Goal: Task Accomplishment & Management: Manage account settings

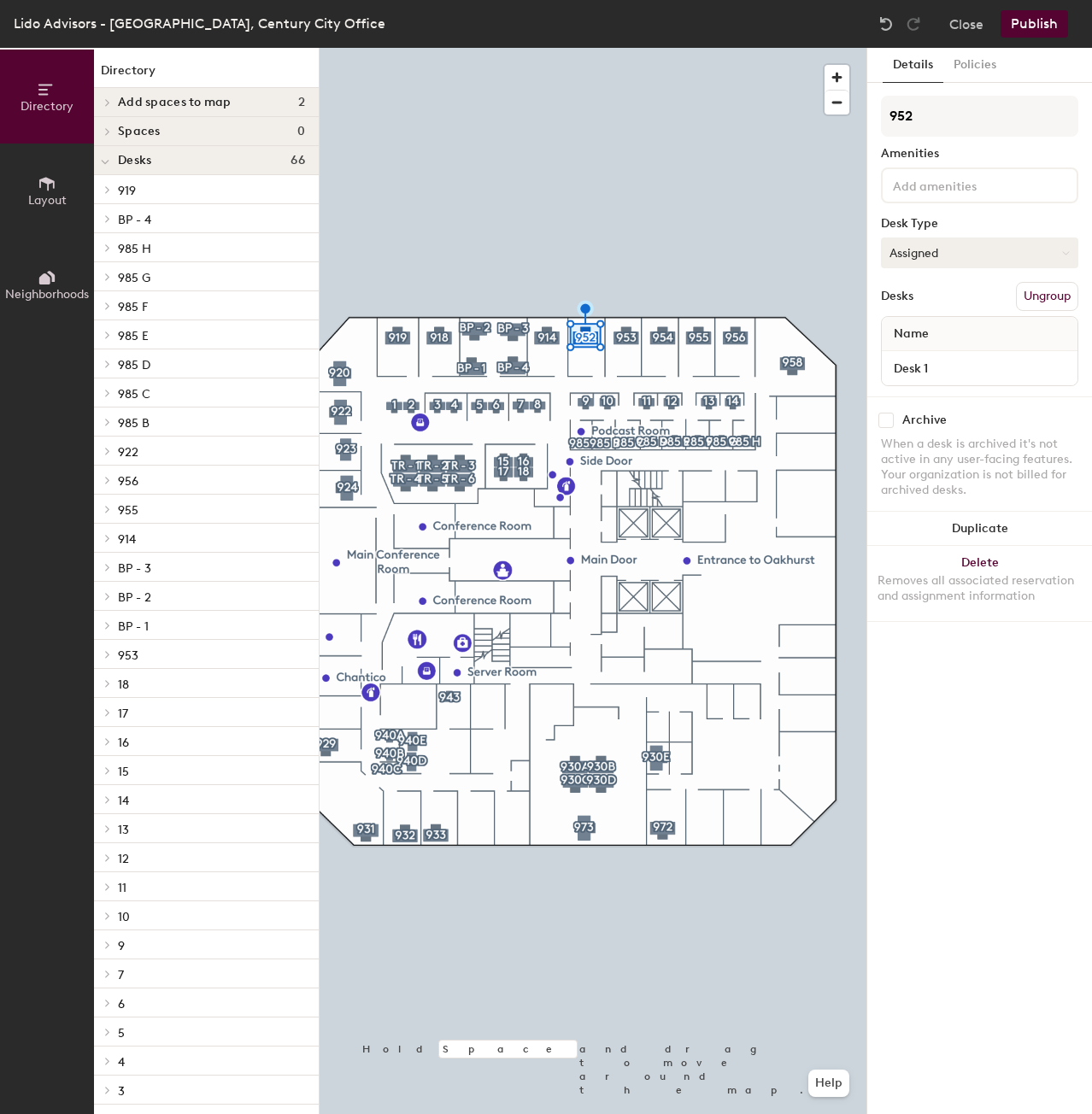
click at [950, 242] on button "Assigned" at bounding box center [980, 252] width 197 height 30
click at [945, 300] on div "Assigned" at bounding box center [967, 306] width 170 height 26
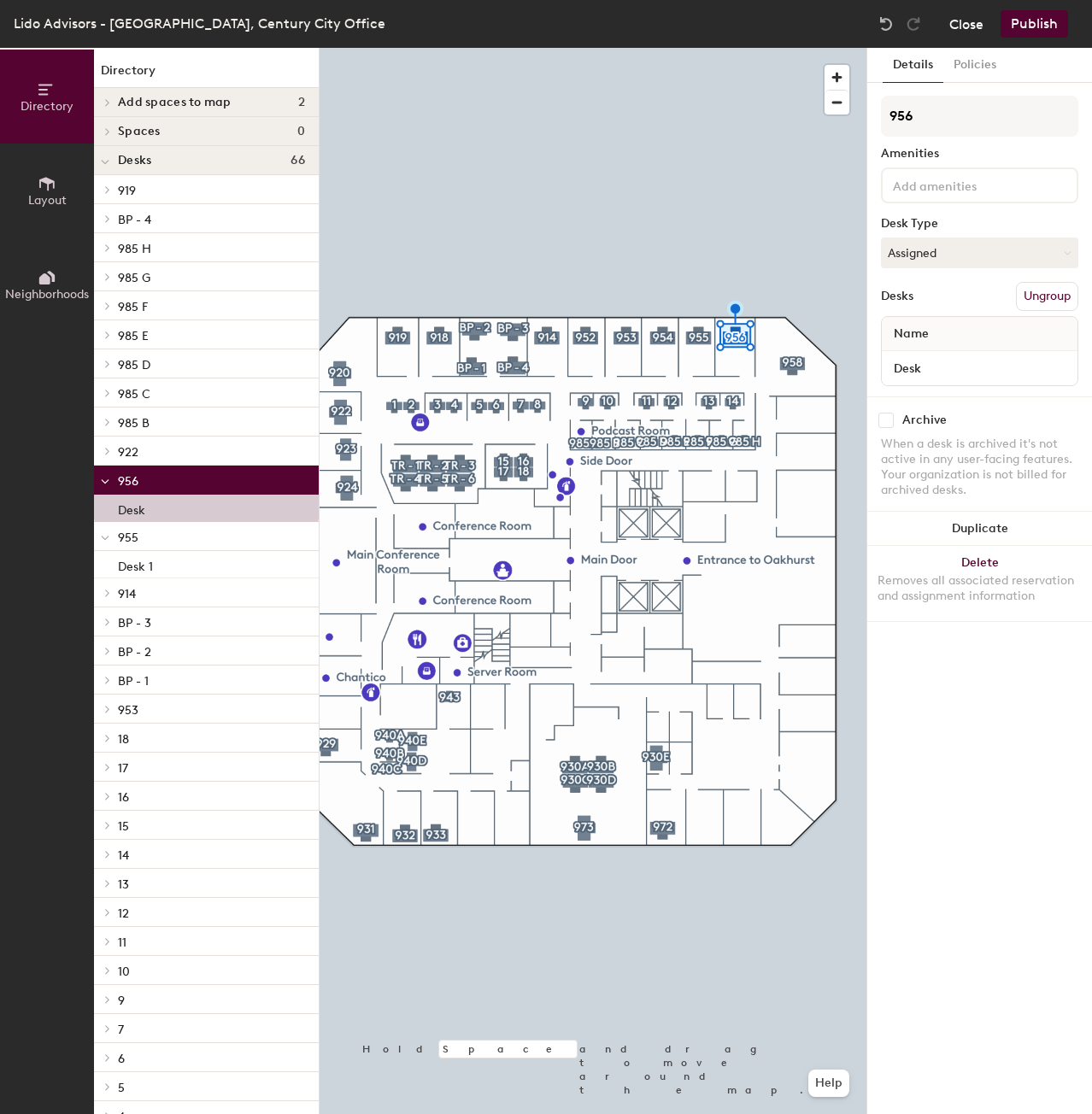
click at [962, 21] on button "Close" at bounding box center [966, 24] width 34 height 28
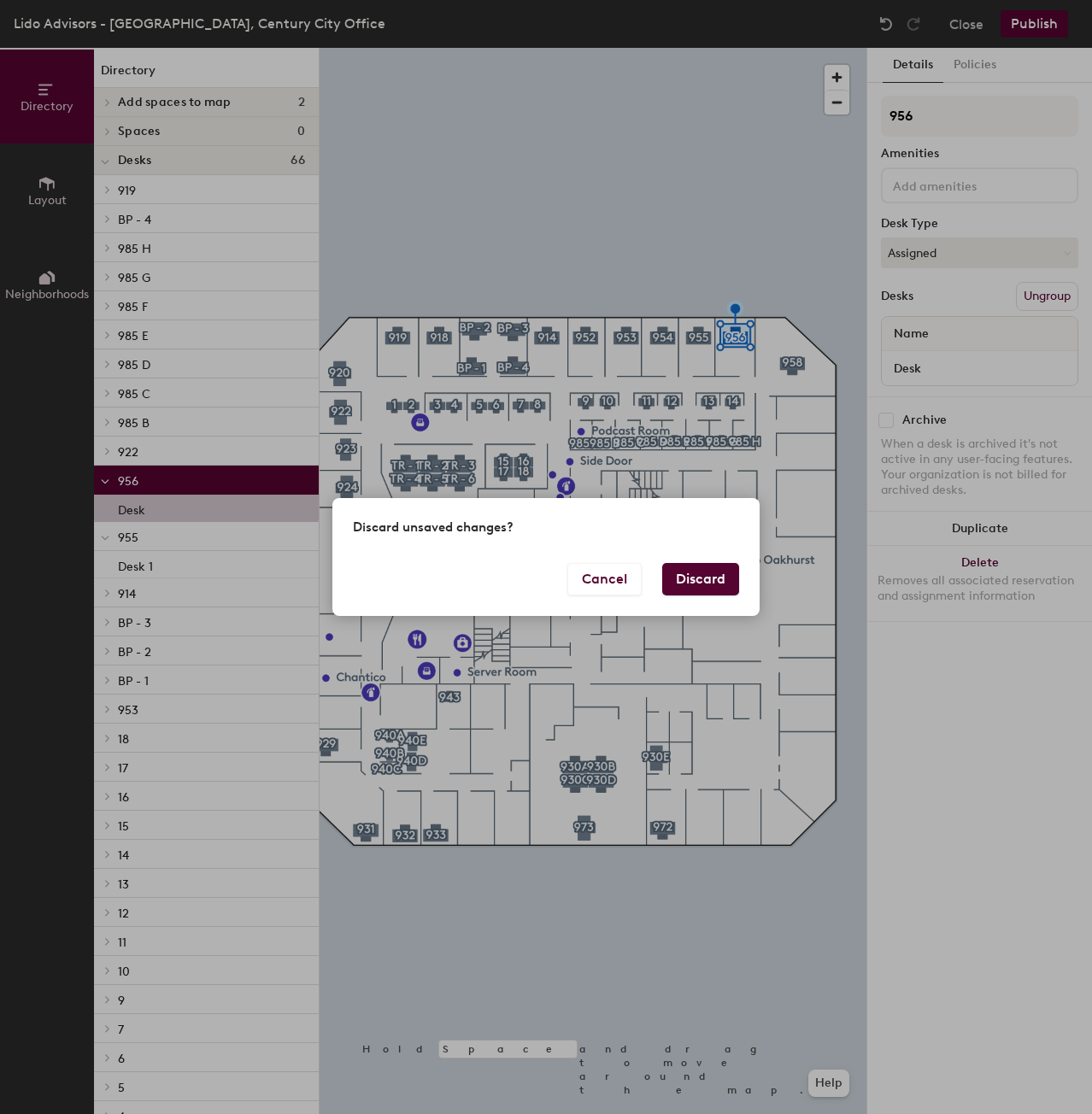
click at [635, 561] on div "Discard unsaved changes?" at bounding box center [546, 531] width 428 height 64
click at [610, 573] on button "Cancel" at bounding box center [605, 579] width 75 height 32
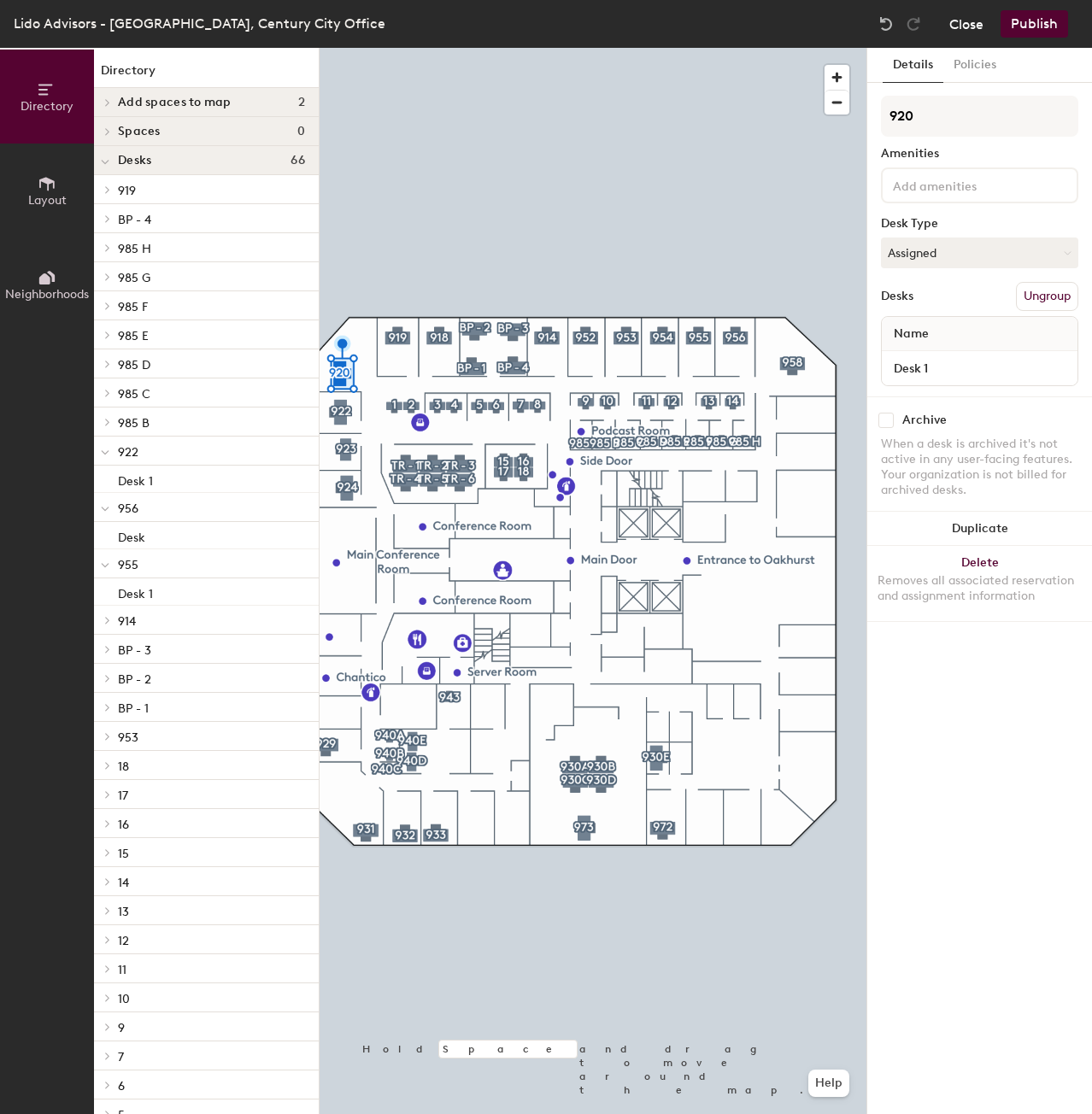
click at [970, 29] on button "Close" at bounding box center [966, 24] width 34 height 28
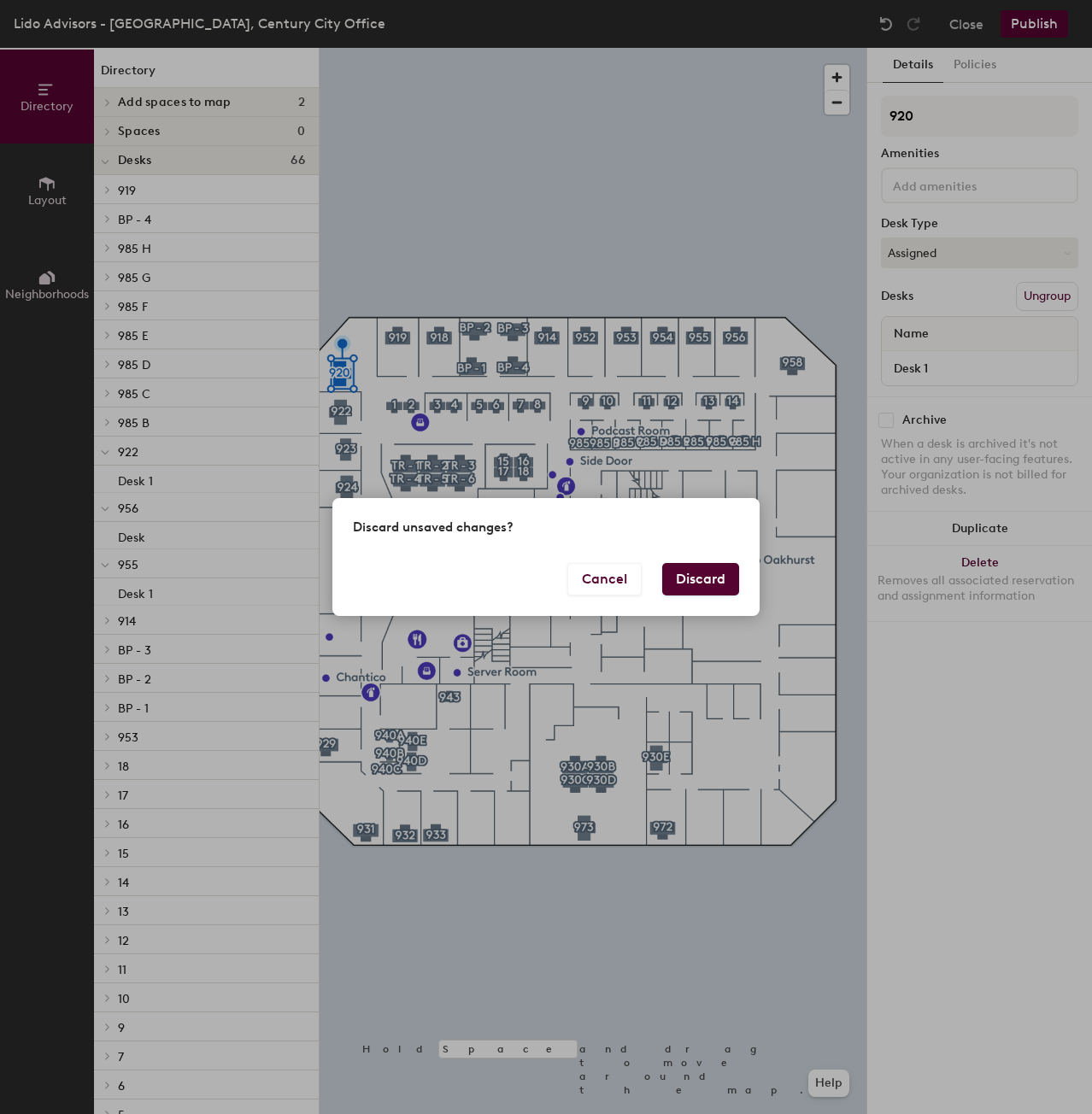
click at [697, 569] on button "Discard" at bounding box center [700, 579] width 76 height 32
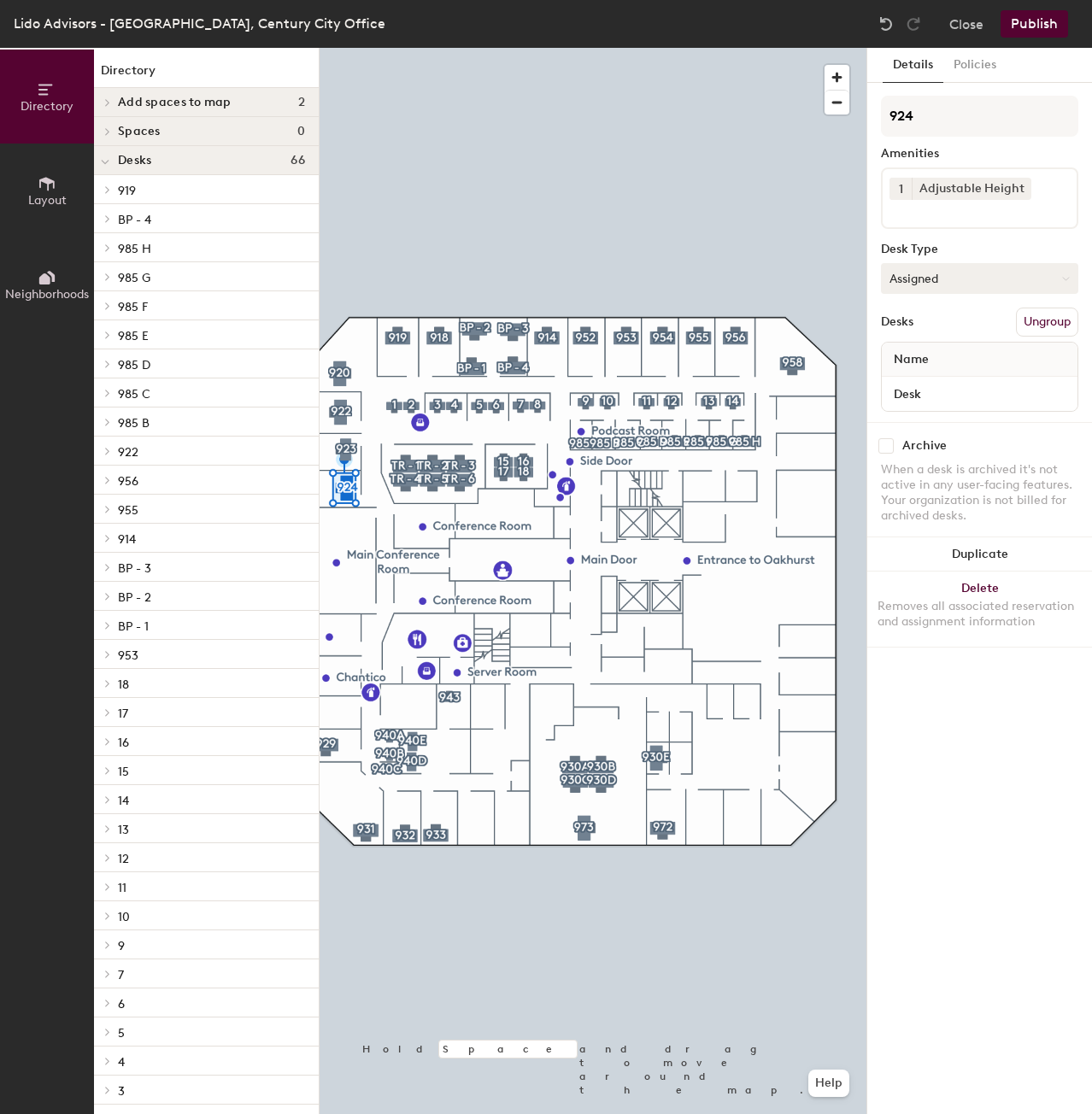
click at [979, 281] on button "Assigned" at bounding box center [980, 278] width 197 height 30
click at [945, 327] on div "Assigned" at bounding box center [967, 332] width 170 height 26
click at [962, 358] on div "Name" at bounding box center [980, 359] width 195 height 34
click at [1050, 325] on button "Ungroup" at bounding box center [1048, 322] width 63 height 29
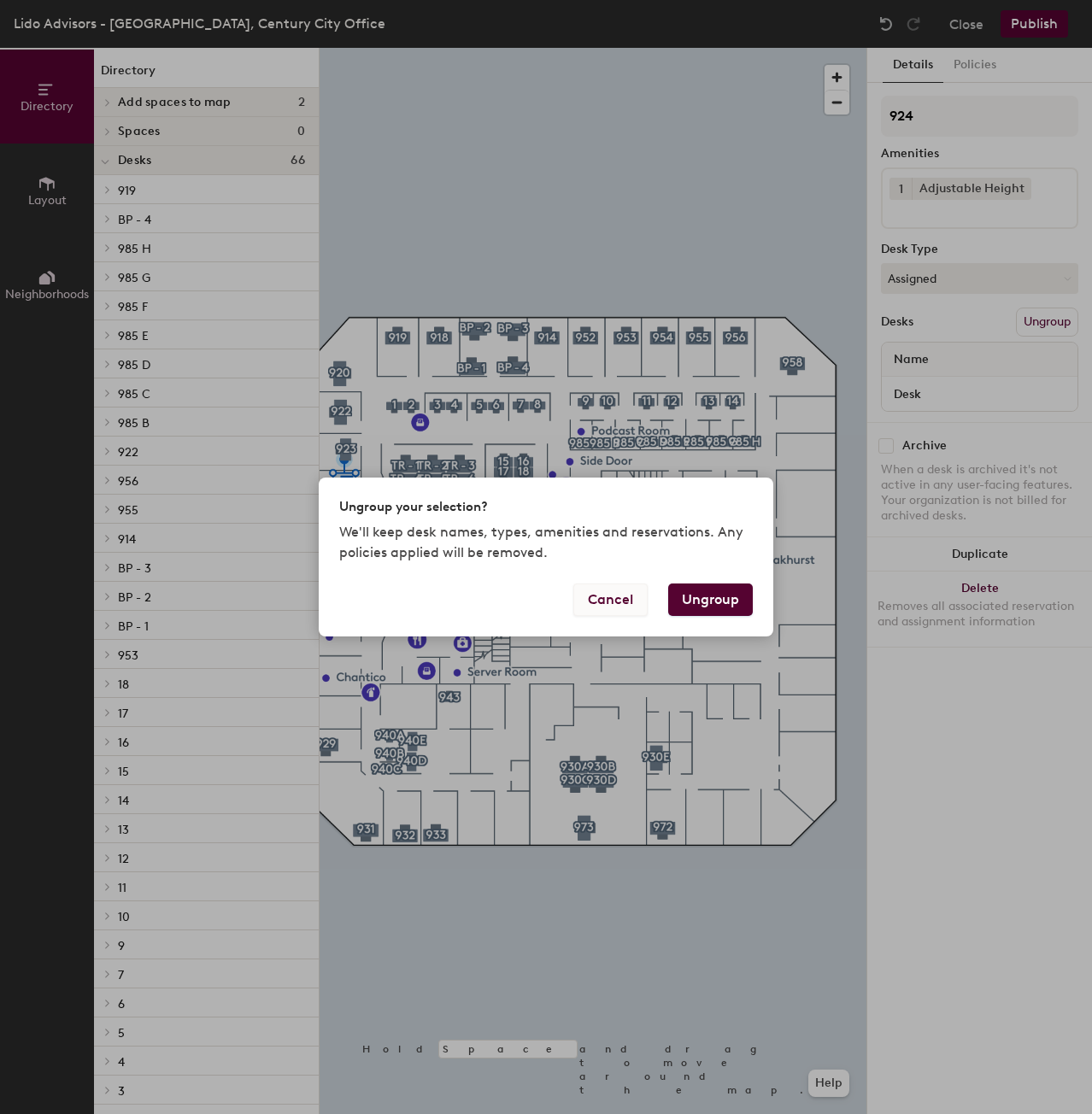
click at [618, 598] on button "Cancel" at bounding box center [610, 599] width 75 height 32
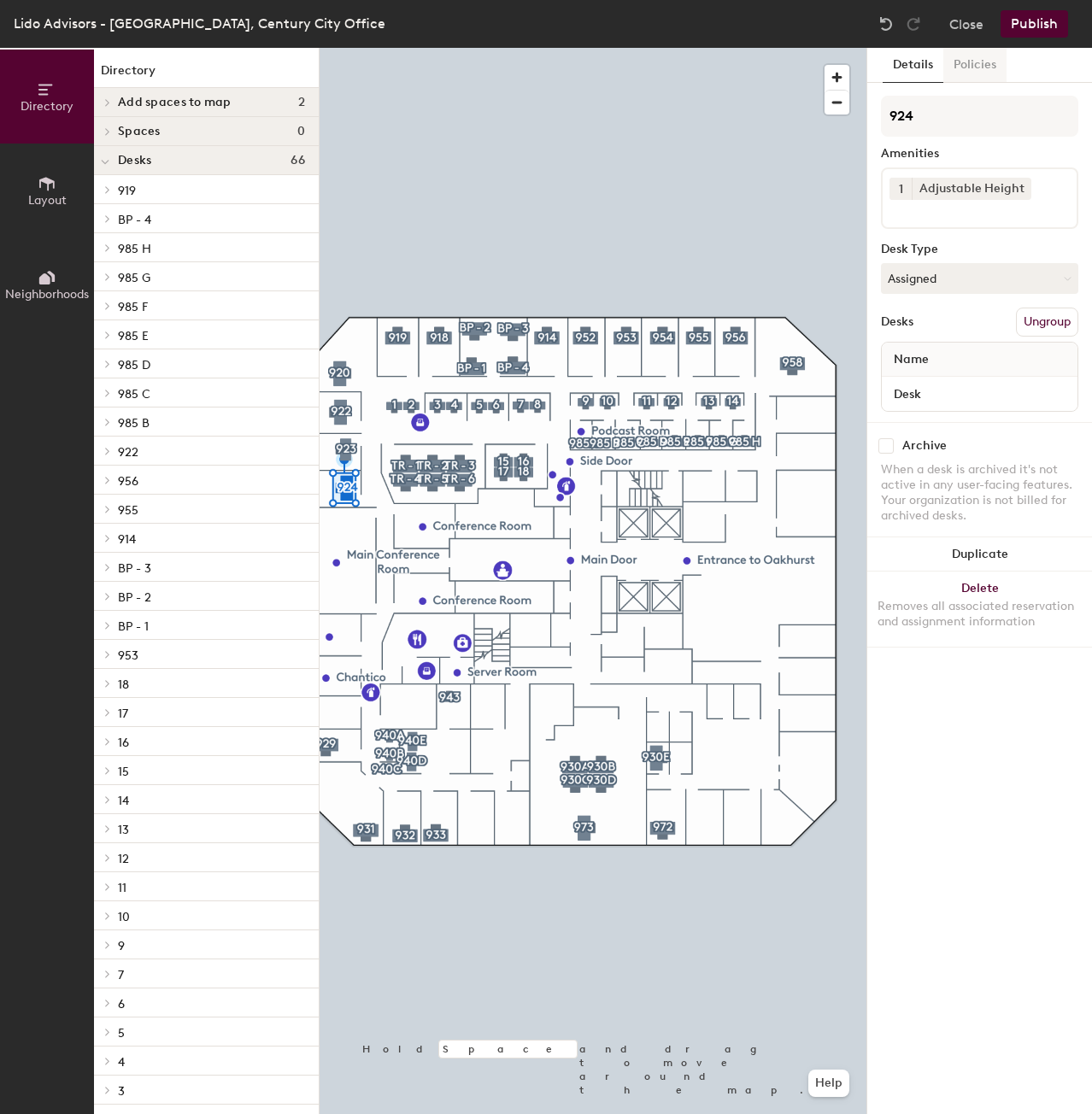
click at [974, 69] on button "Policies" at bounding box center [975, 65] width 64 height 35
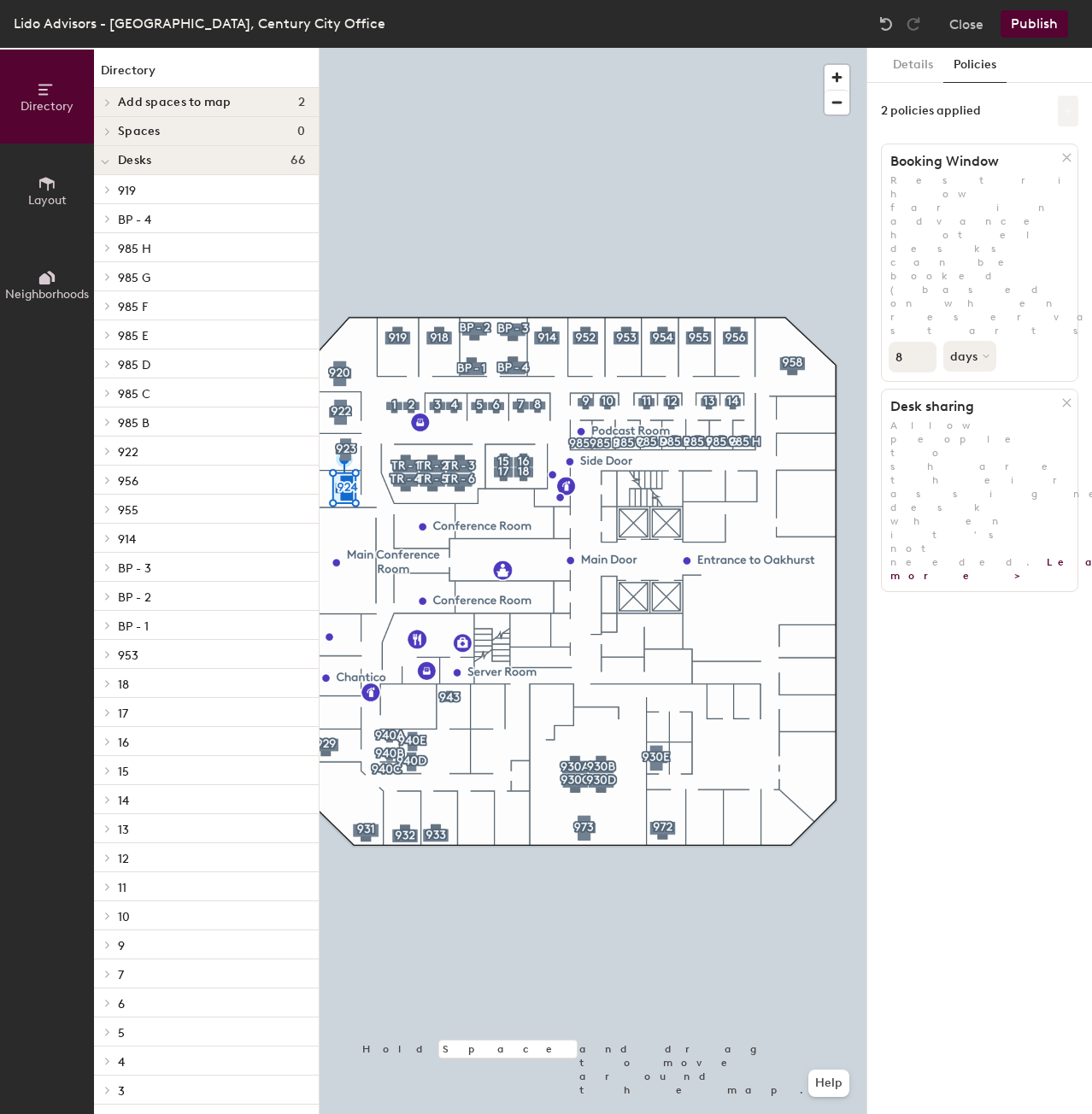
click at [1070, 101] on button at bounding box center [1068, 111] width 20 height 30
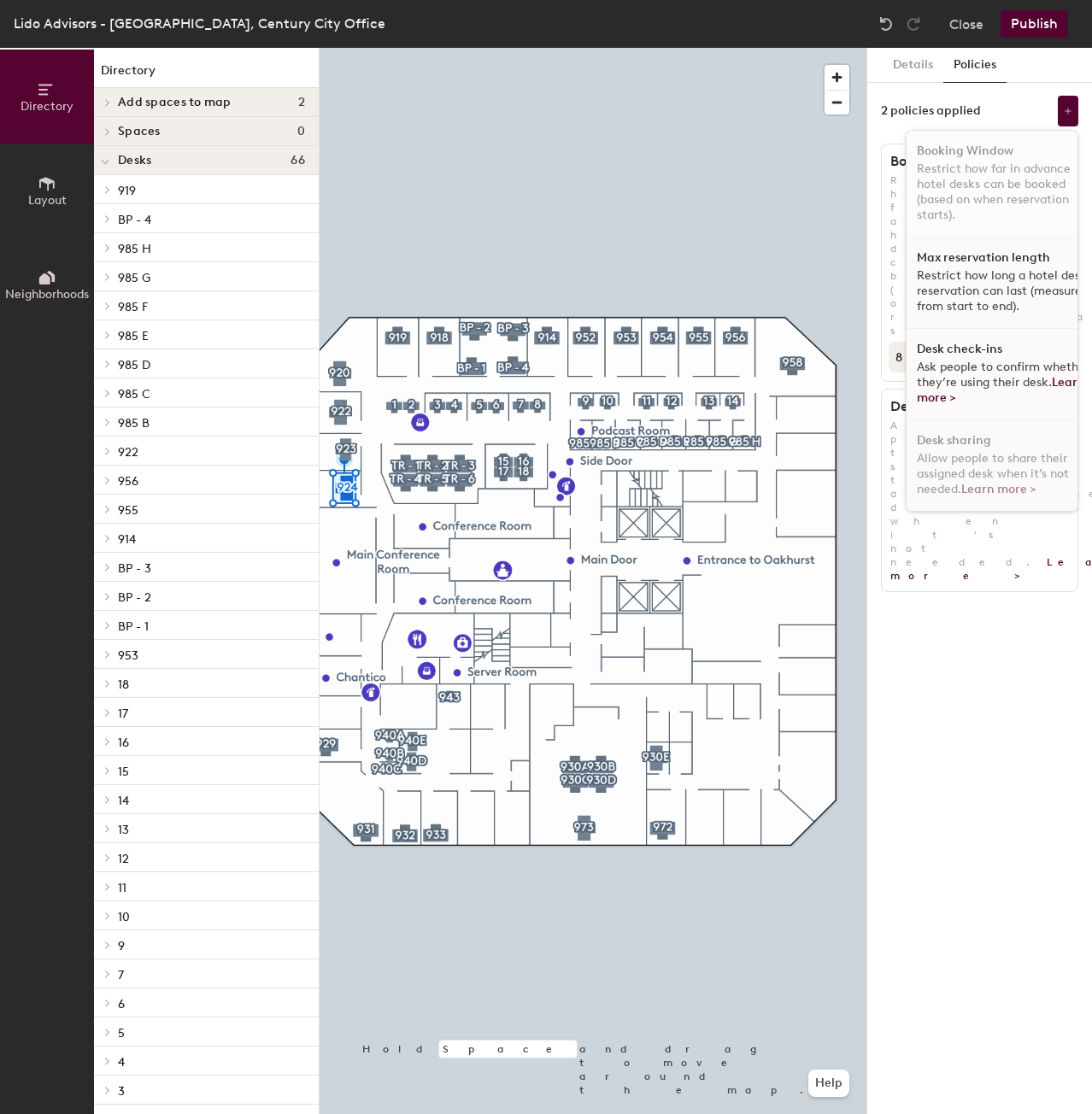
scroll to position [8, 0]
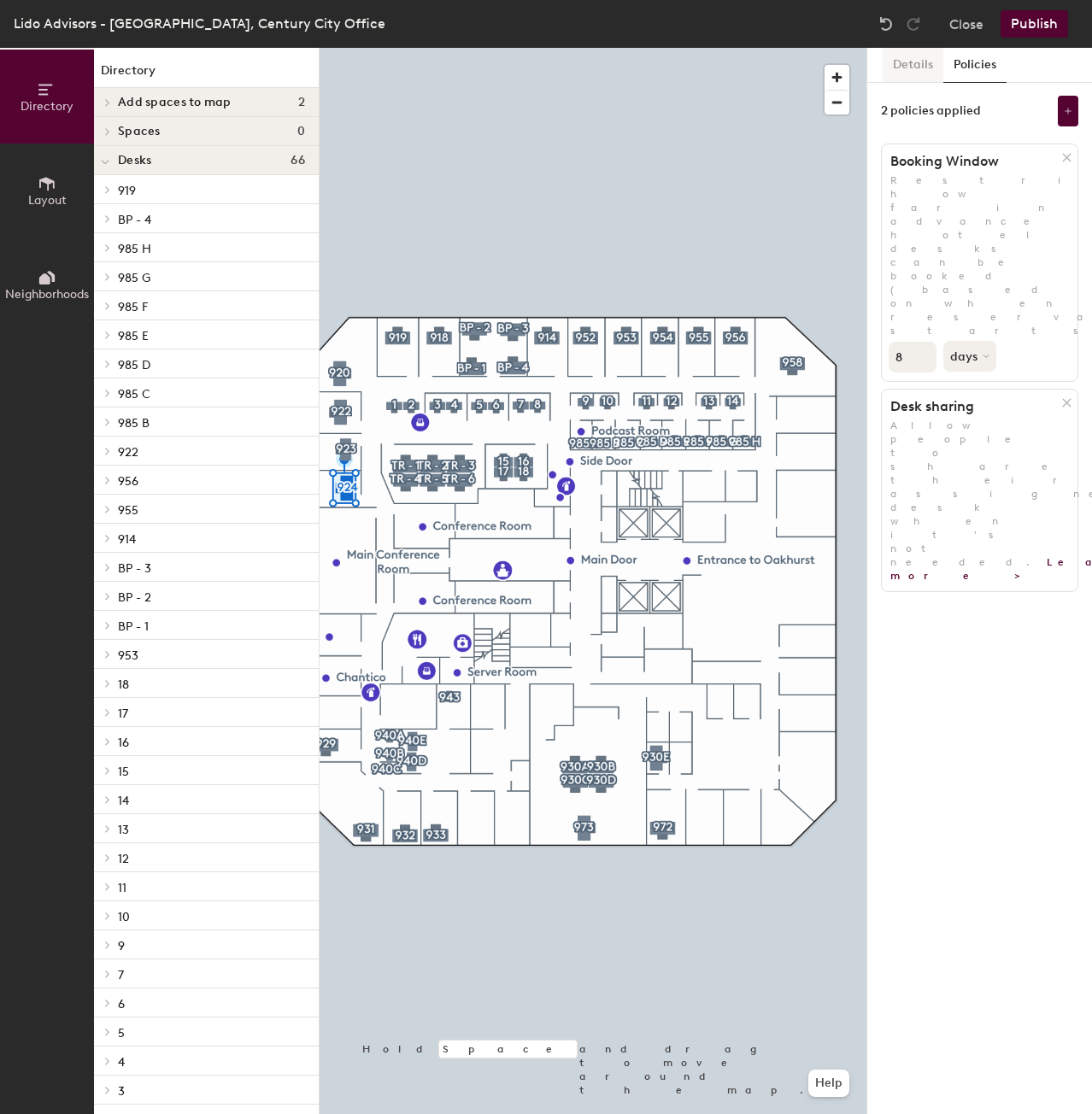
click at [923, 75] on button "Details" at bounding box center [913, 65] width 61 height 35
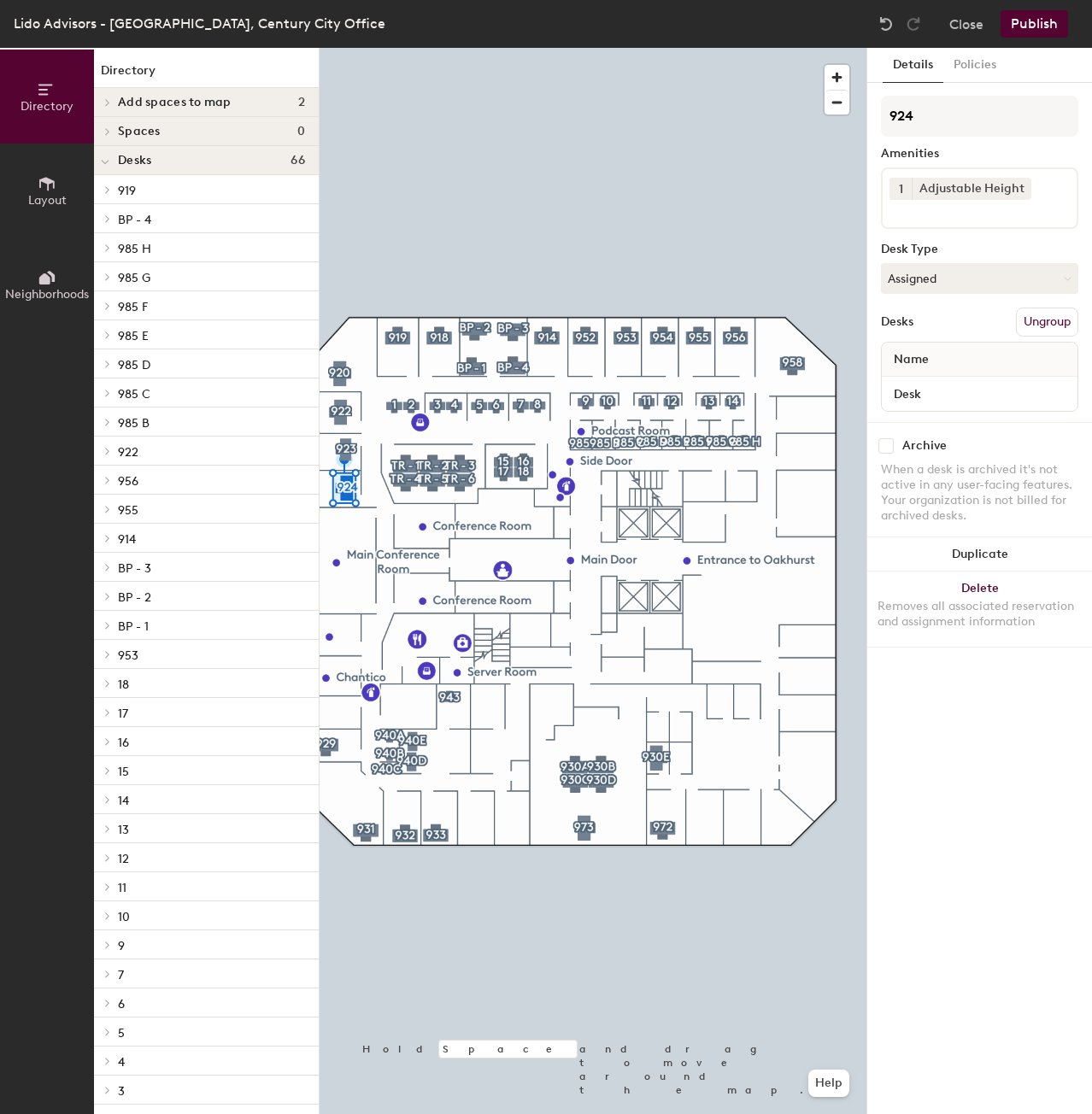
click at [1032, 29] on button "Publish" at bounding box center [1034, 24] width 67 height 28
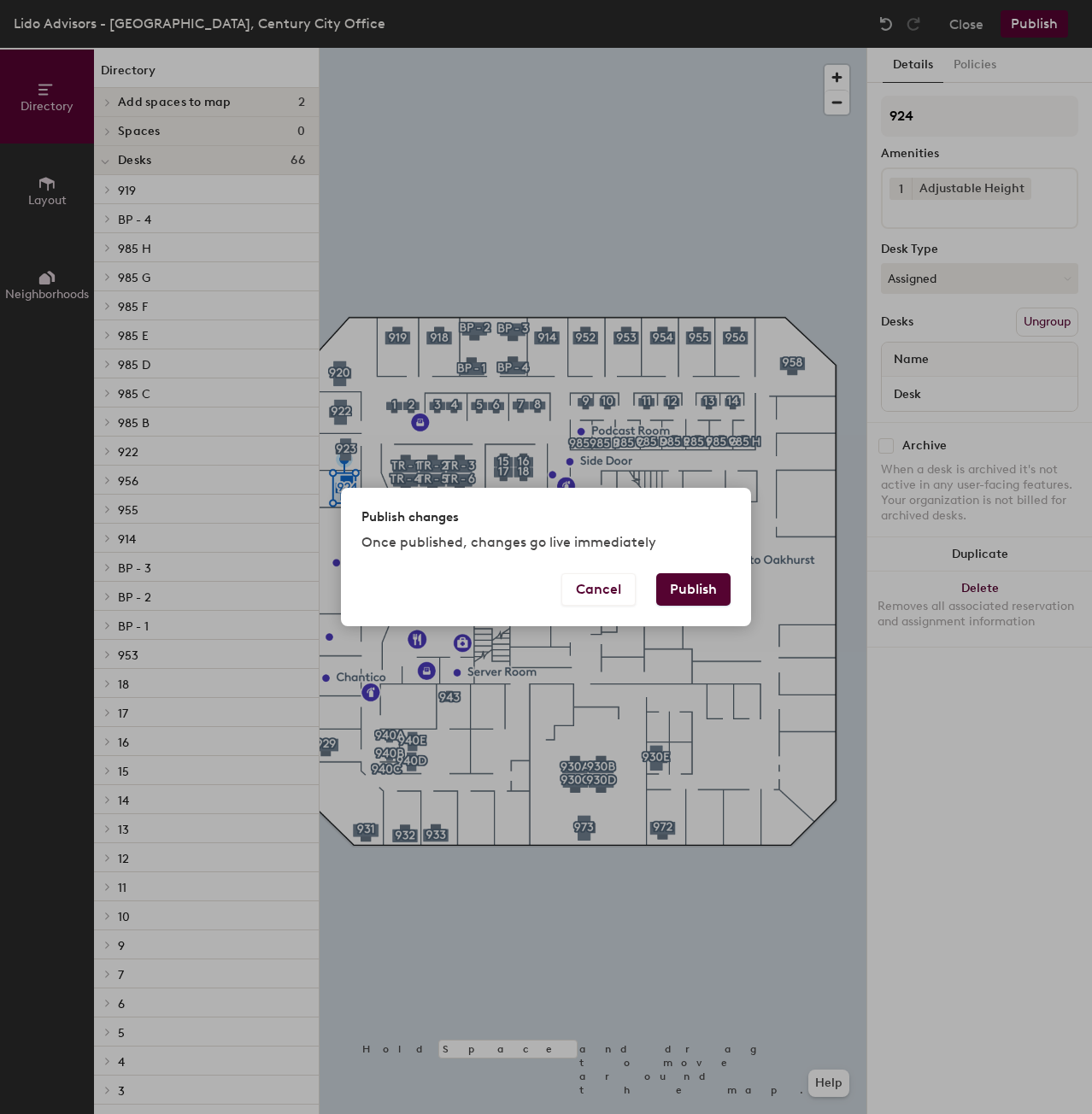
click at [669, 570] on div "Publish changes Once published, changes go live immediately" at bounding box center [546, 531] width 410 height 85
click at [678, 582] on button "Publish" at bounding box center [693, 589] width 75 height 32
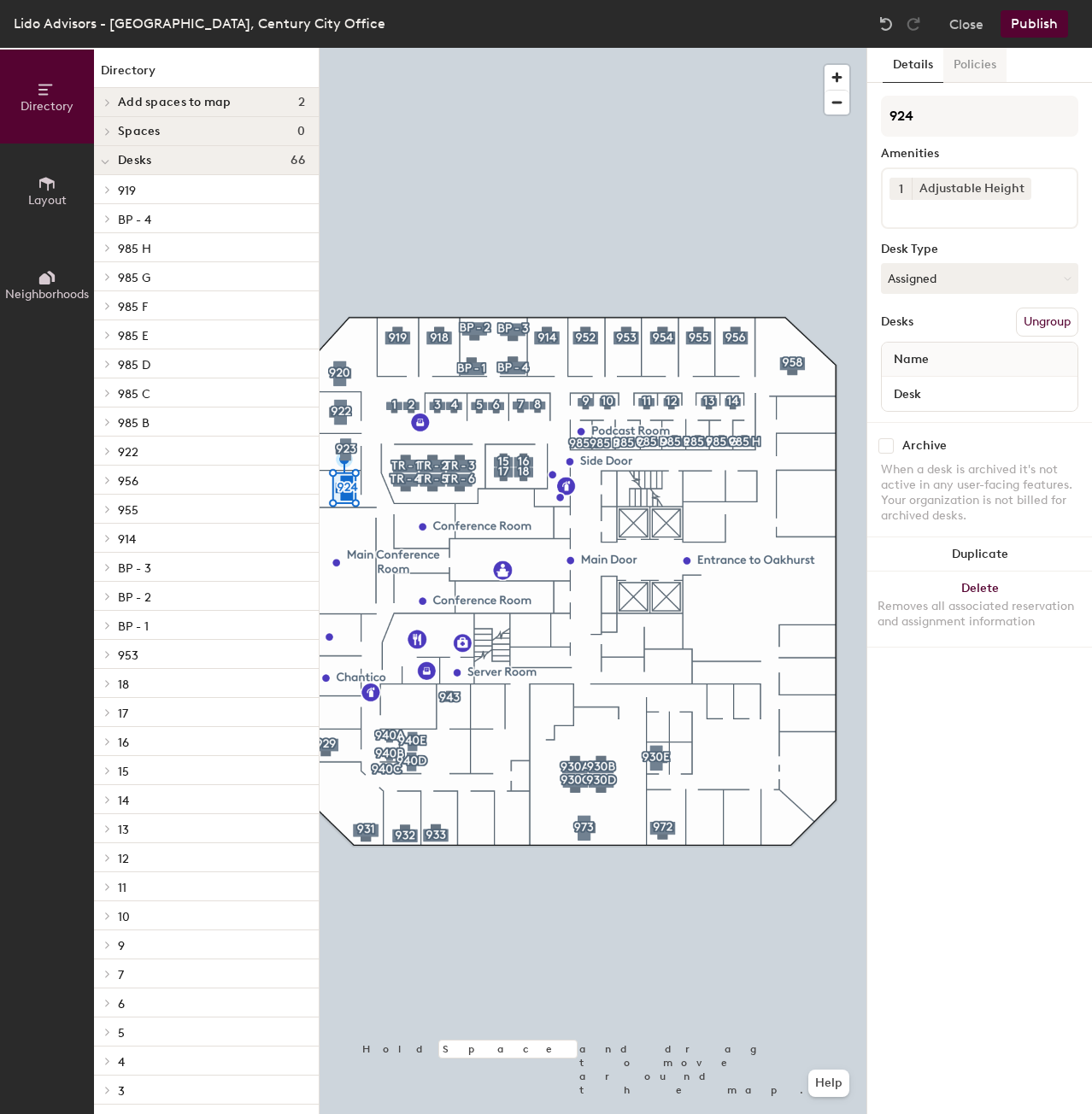
click at [972, 61] on button "Policies" at bounding box center [975, 65] width 64 height 35
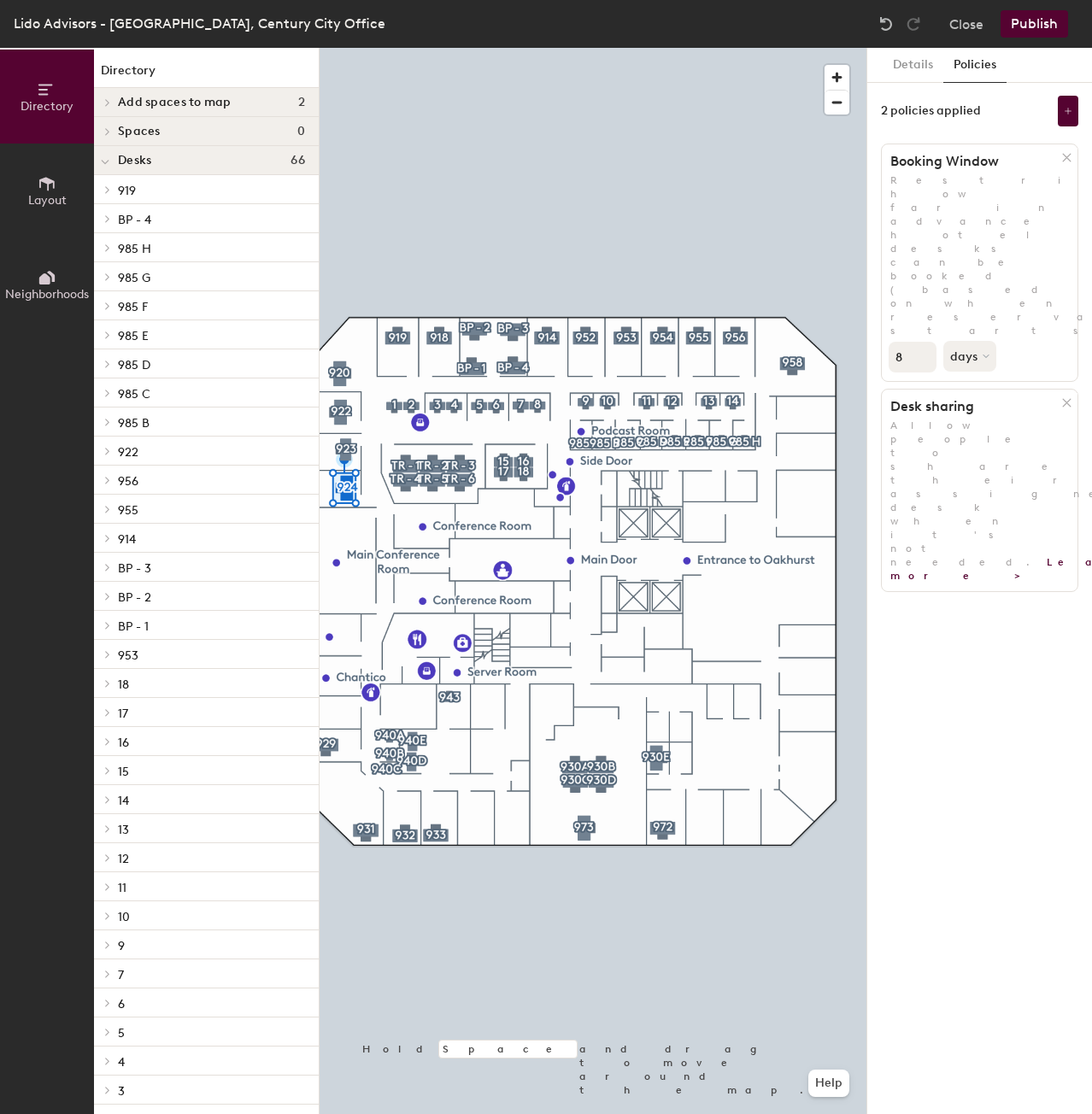
click at [1066, 396] on icon at bounding box center [1067, 403] width 13 height 13
click at [1067, 158] on icon at bounding box center [1067, 158] width 7 height 7
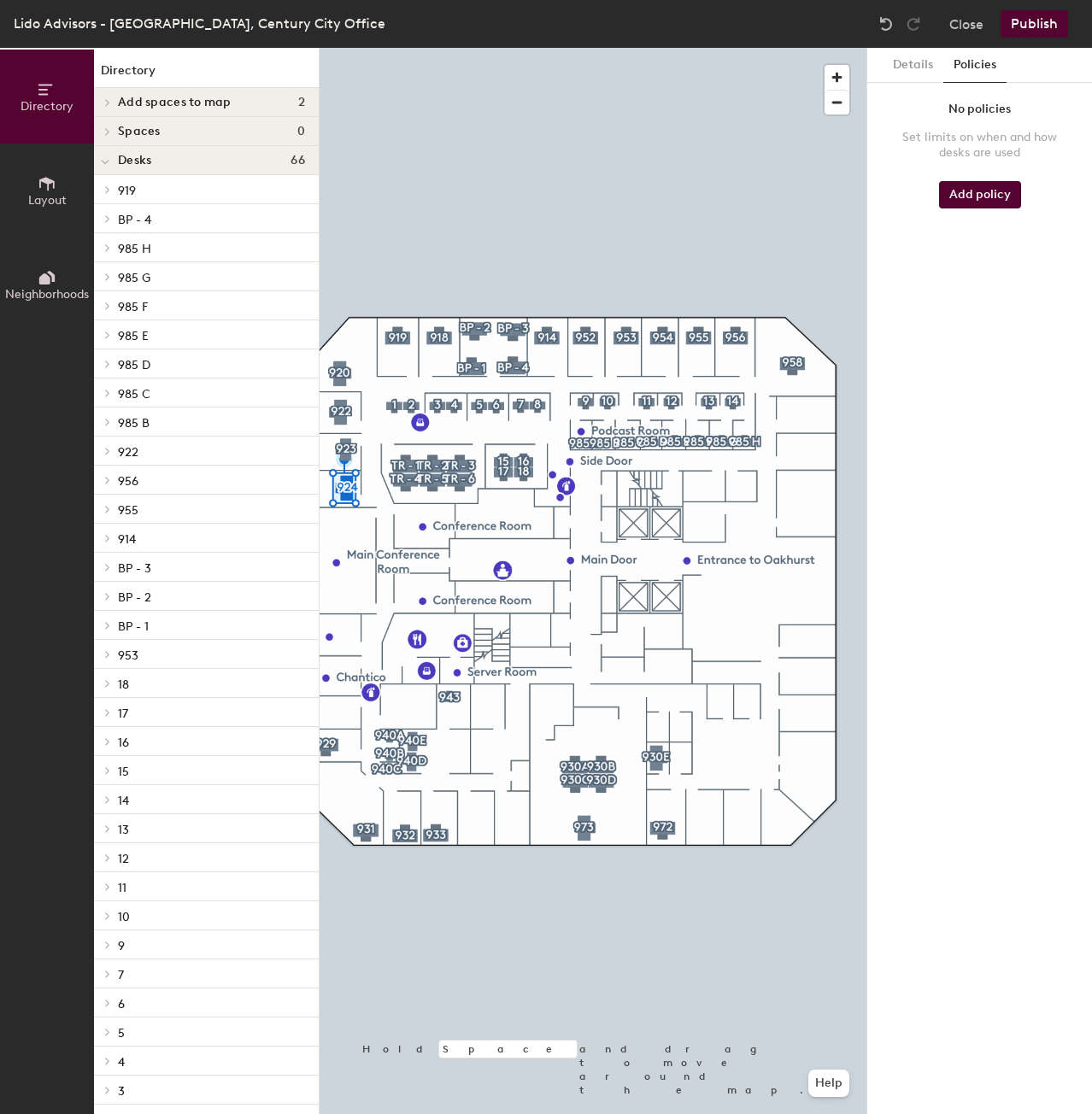
click at [1007, 179] on div "Add policy" at bounding box center [980, 199] width 82 height 50
click at [1004, 197] on button "Add policy" at bounding box center [980, 195] width 82 height 28
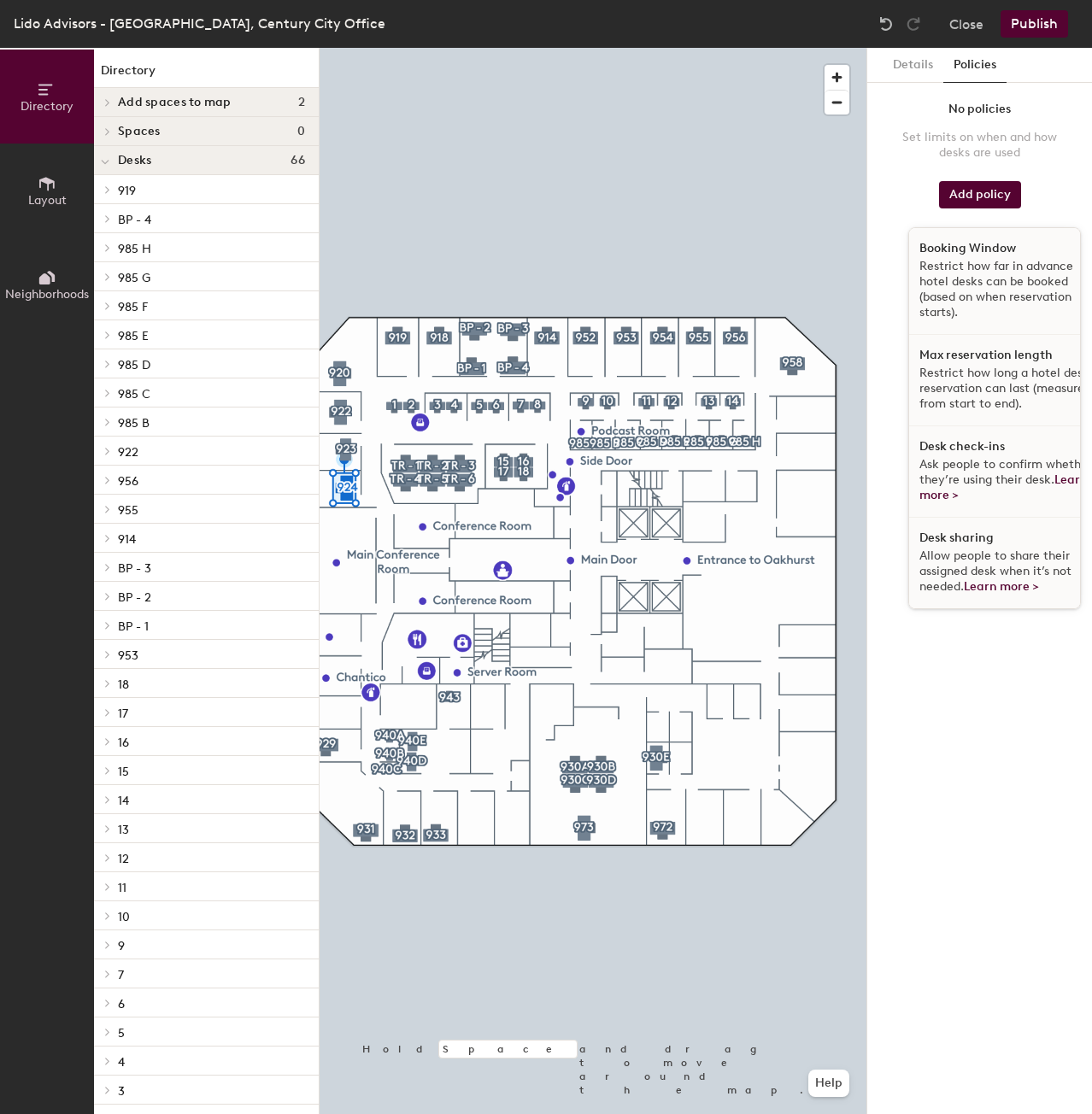
scroll to position [8, 0]
click at [978, 532] on h1 "Desk sharing" at bounding box center [957, 538] width 75 height 14
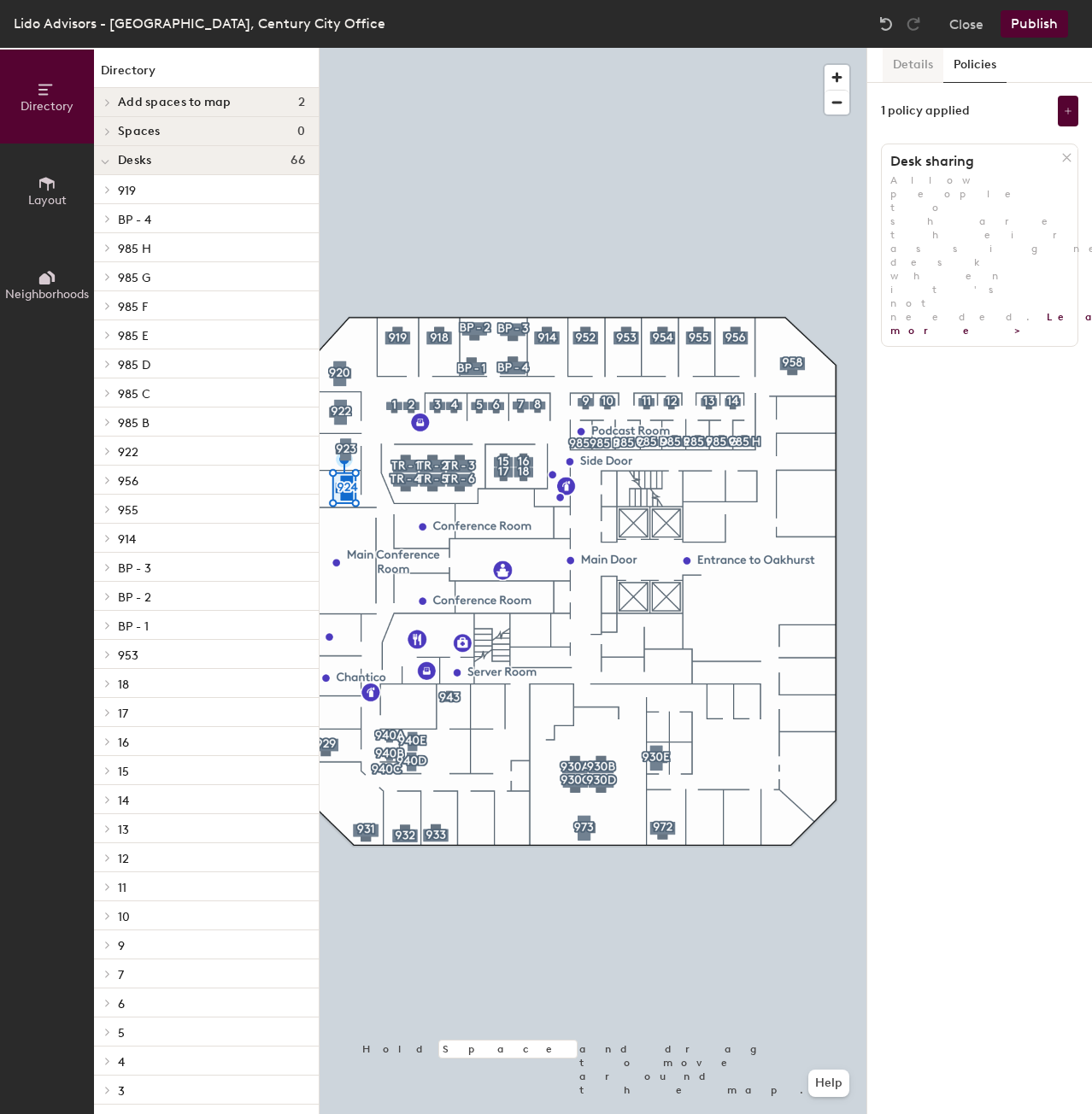
click at [920, 81] on button "Details" at bounding box center [913, 65] width 61 height 35
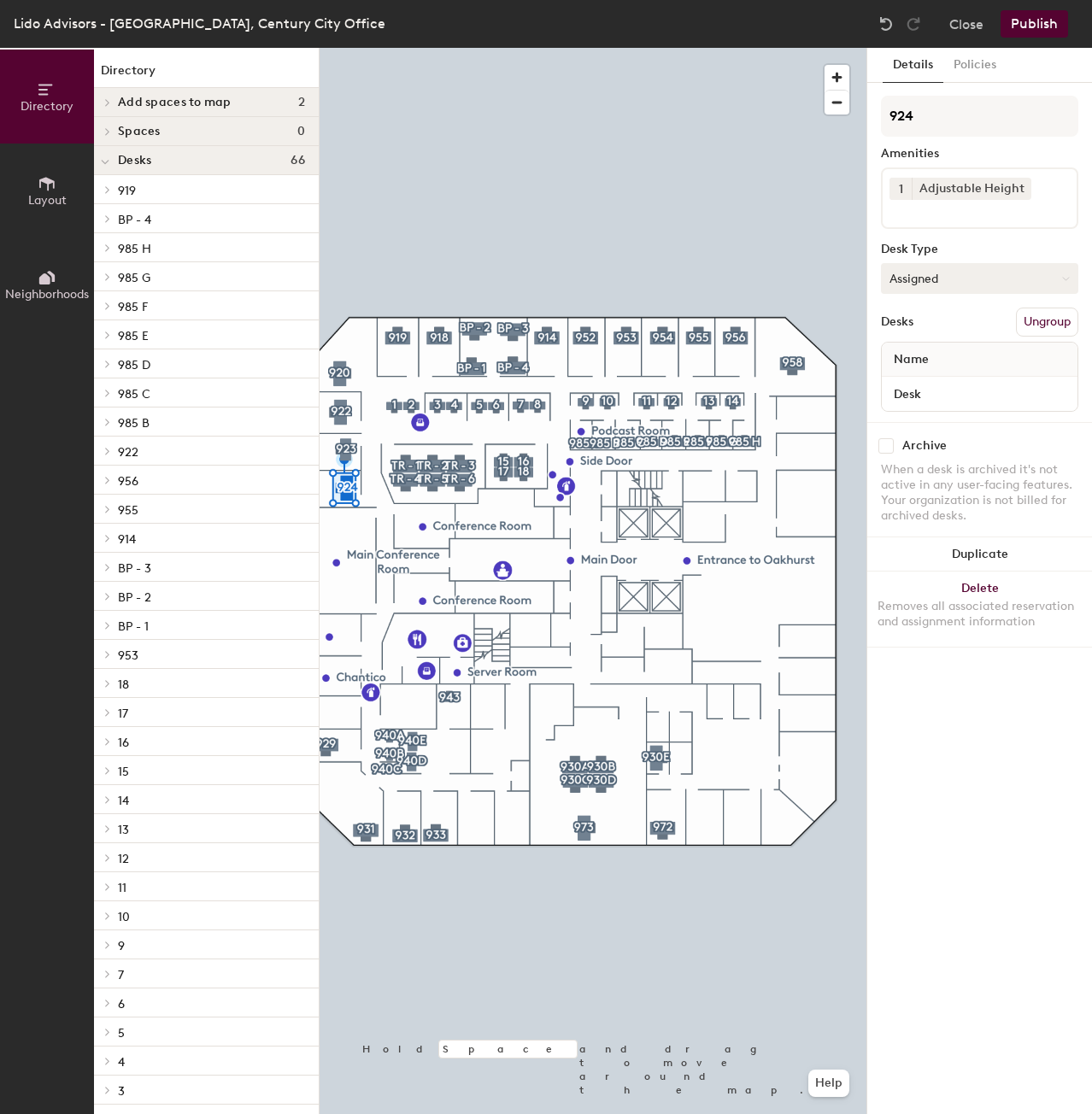
click at [986, 276] on button "Assigned" at bounding box center [980, 278] width 197 height 30
click at [929, 359] on div "Hot" at bounding box center [967, 358] width 170 height 26
click at [1014, 31] on button "Publish" at bounding box center [1034, 24] width 67 height 28
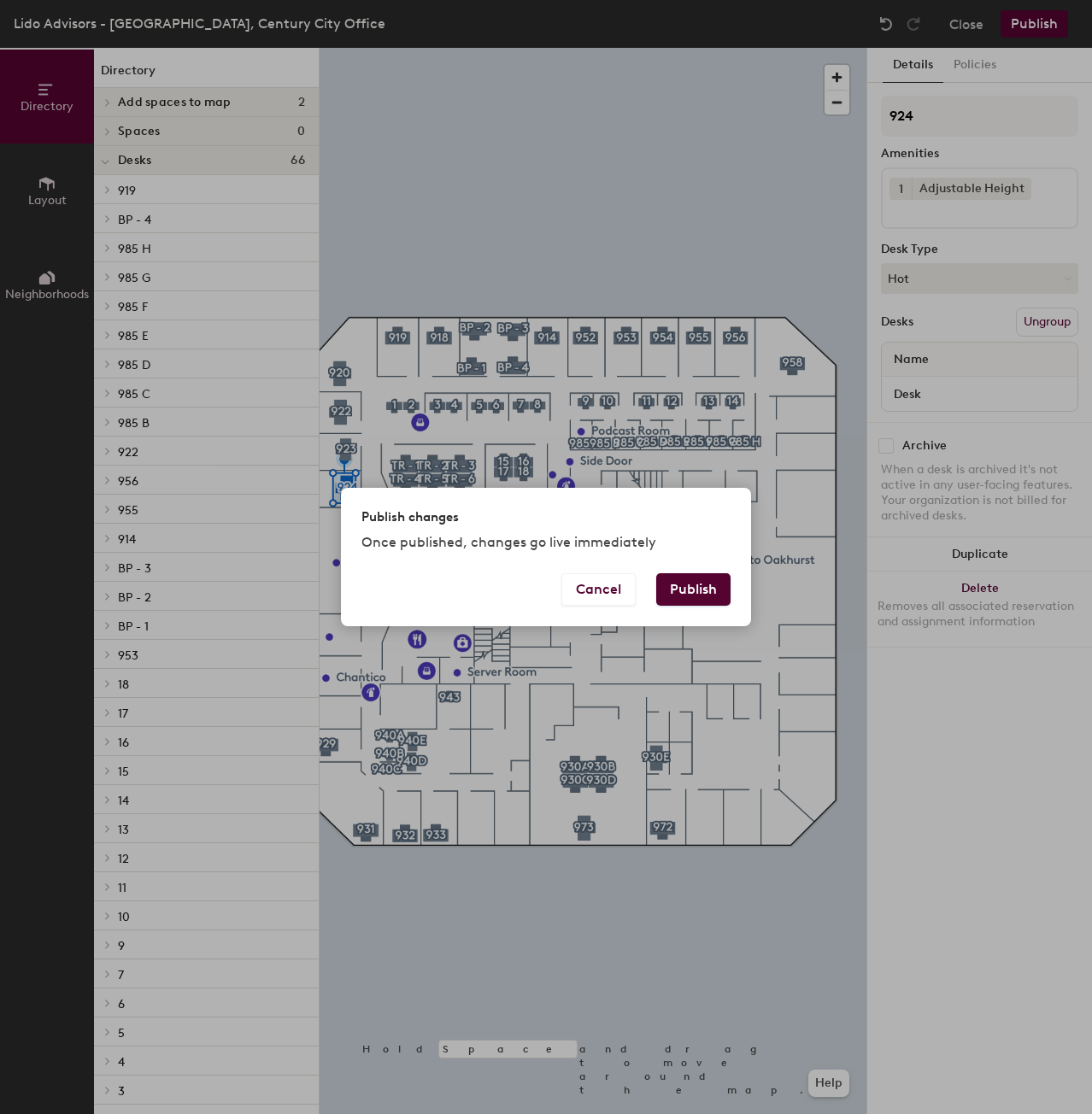
click at [698, 593] on button "Publish" at bounding box center [693, 589] width 75 height 32
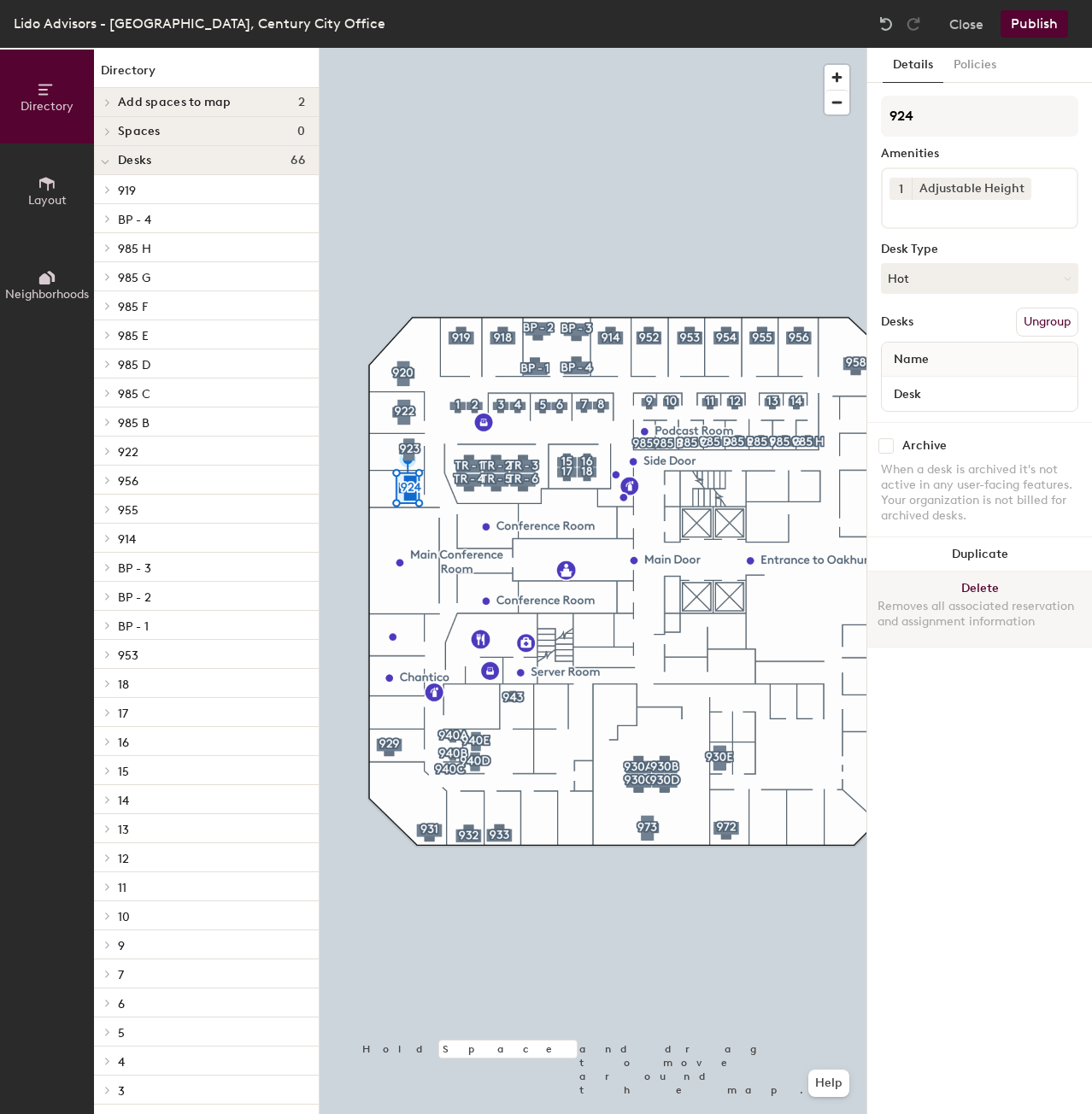
click at [1008, 578] on button "Delete Removes all associated reservation and assignment information" at bounding box center [980, 609] width 225 height 76
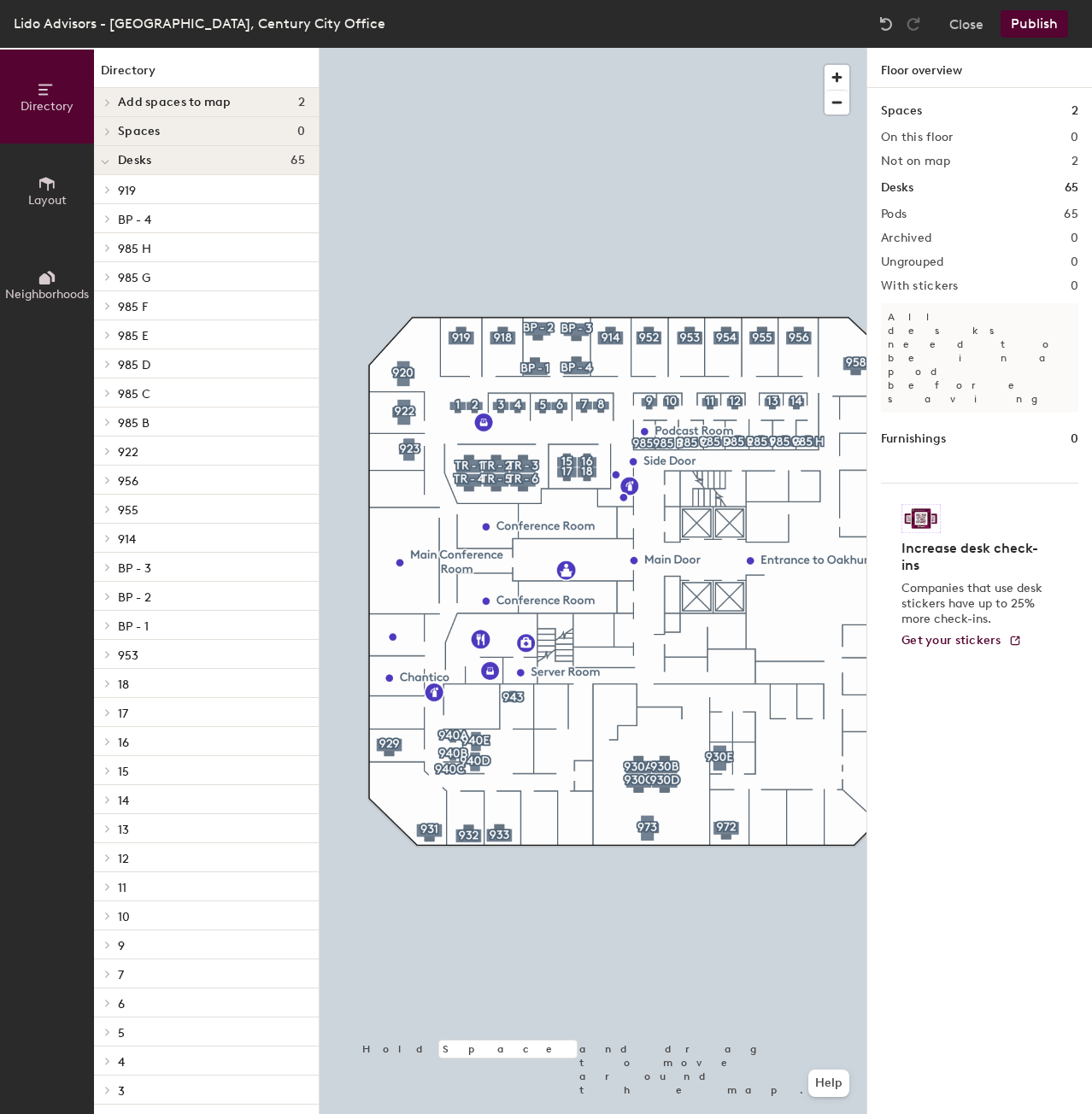
click at [400, 48] on div at bounding box center [593, 48] width 546 height 0
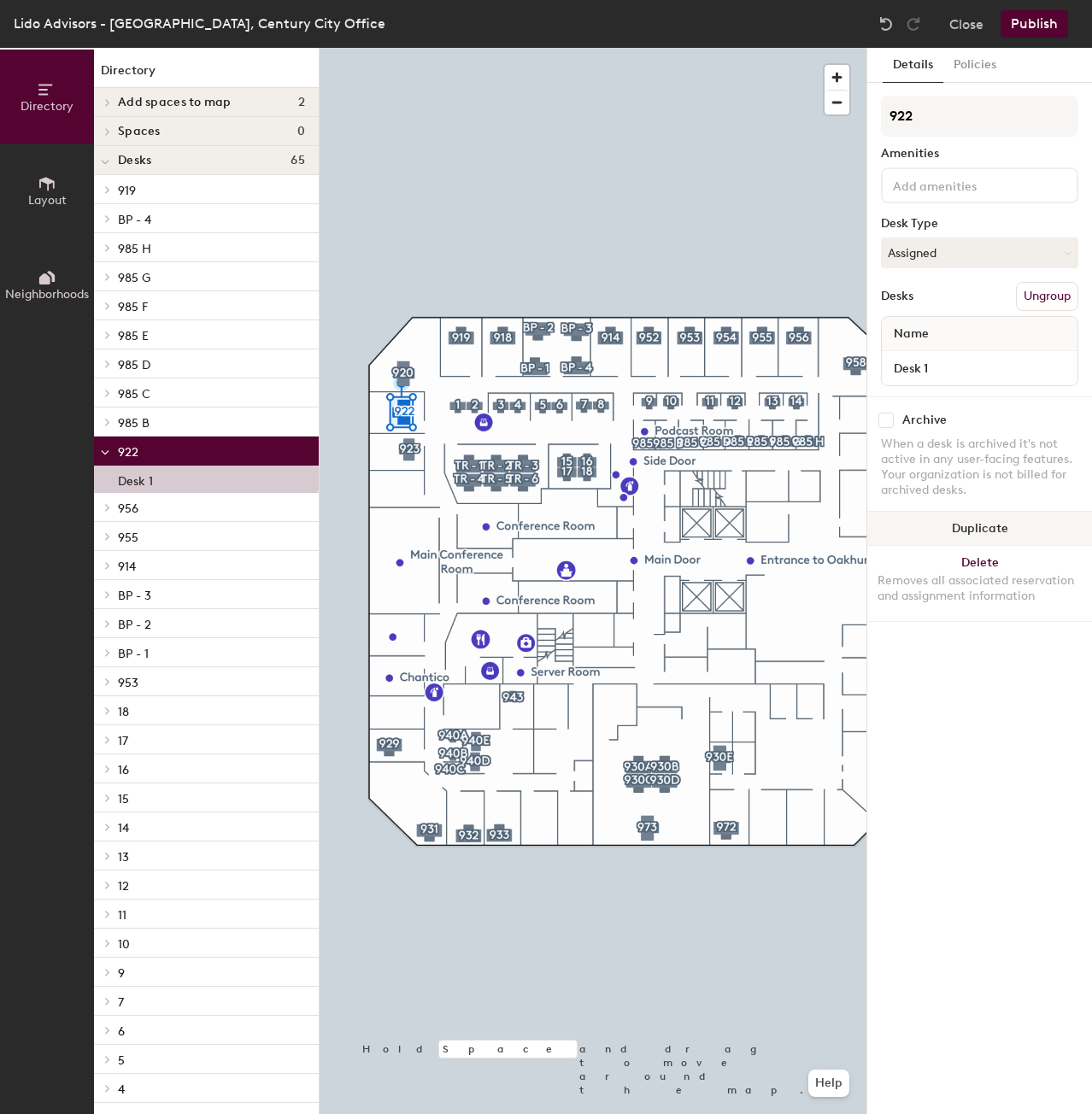
click at [972, 528] on button "Duplicate" at bounding box center [980, 528] width 225 height 34
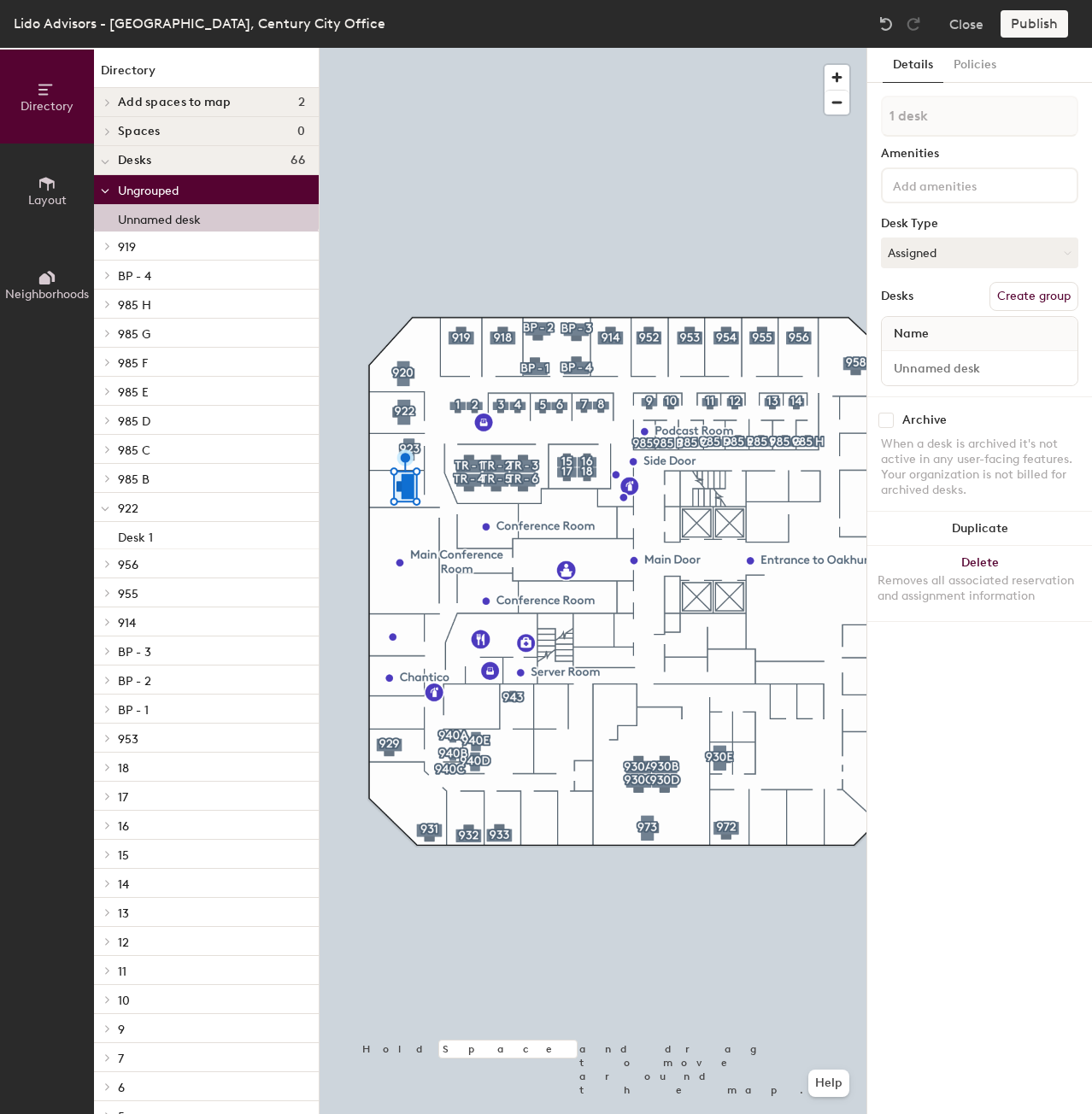
click at [946, 329] on div "Name" at bounding box center [980, 334] width 195 height 34
click at [913, 336] on span "Name" at bounding box center [911, 334] width 53 height 30
click at [928, 367] on input at bounding box center [980, 369] width 189 height 24
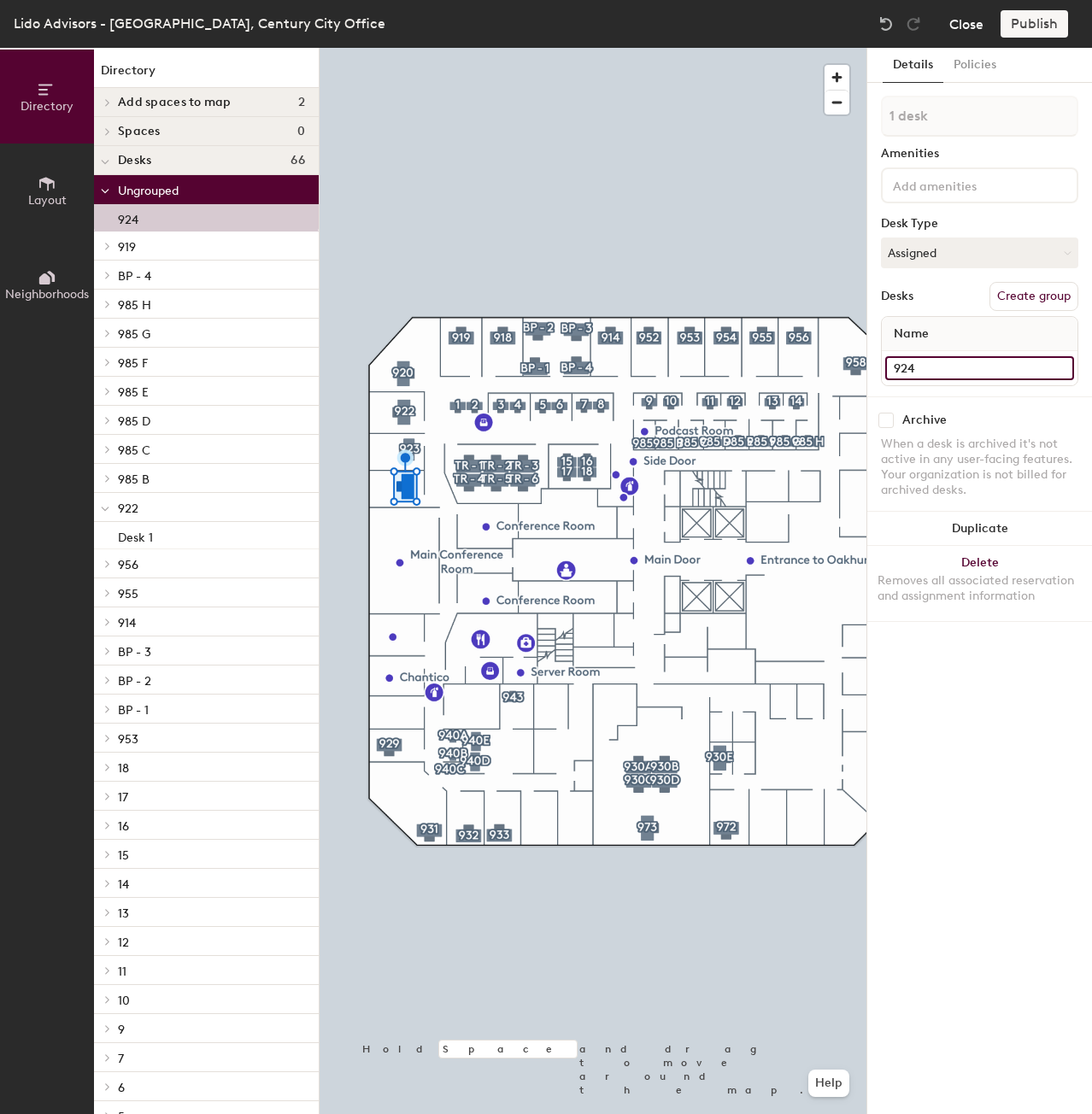
type input "924"
click at [957, 28] on button "Close" at bounding box center [966, 24] width 34 height 28
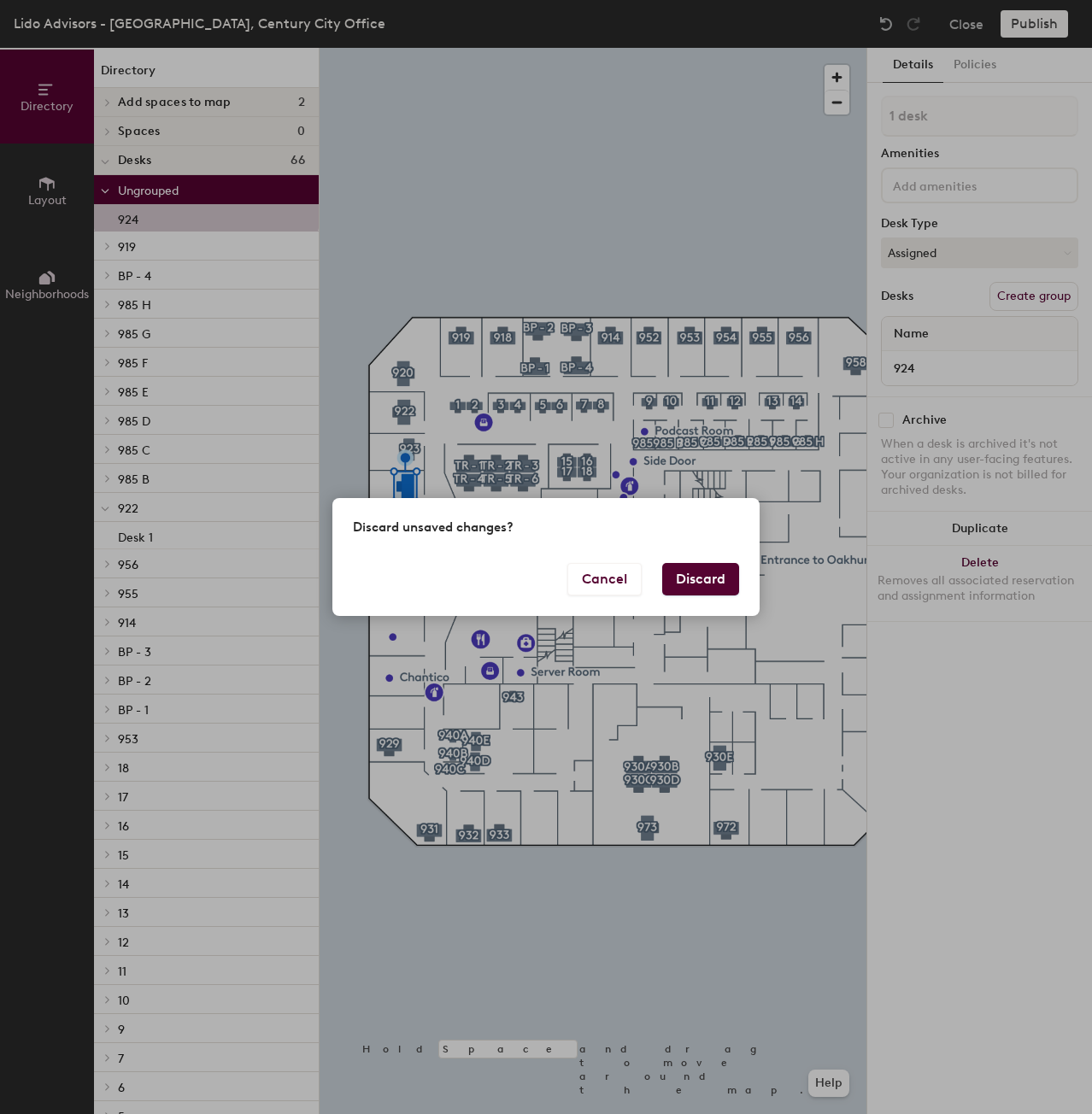
click at [693, 575] on button "Discard" at bounding box center [700, 579] width 76 height 32
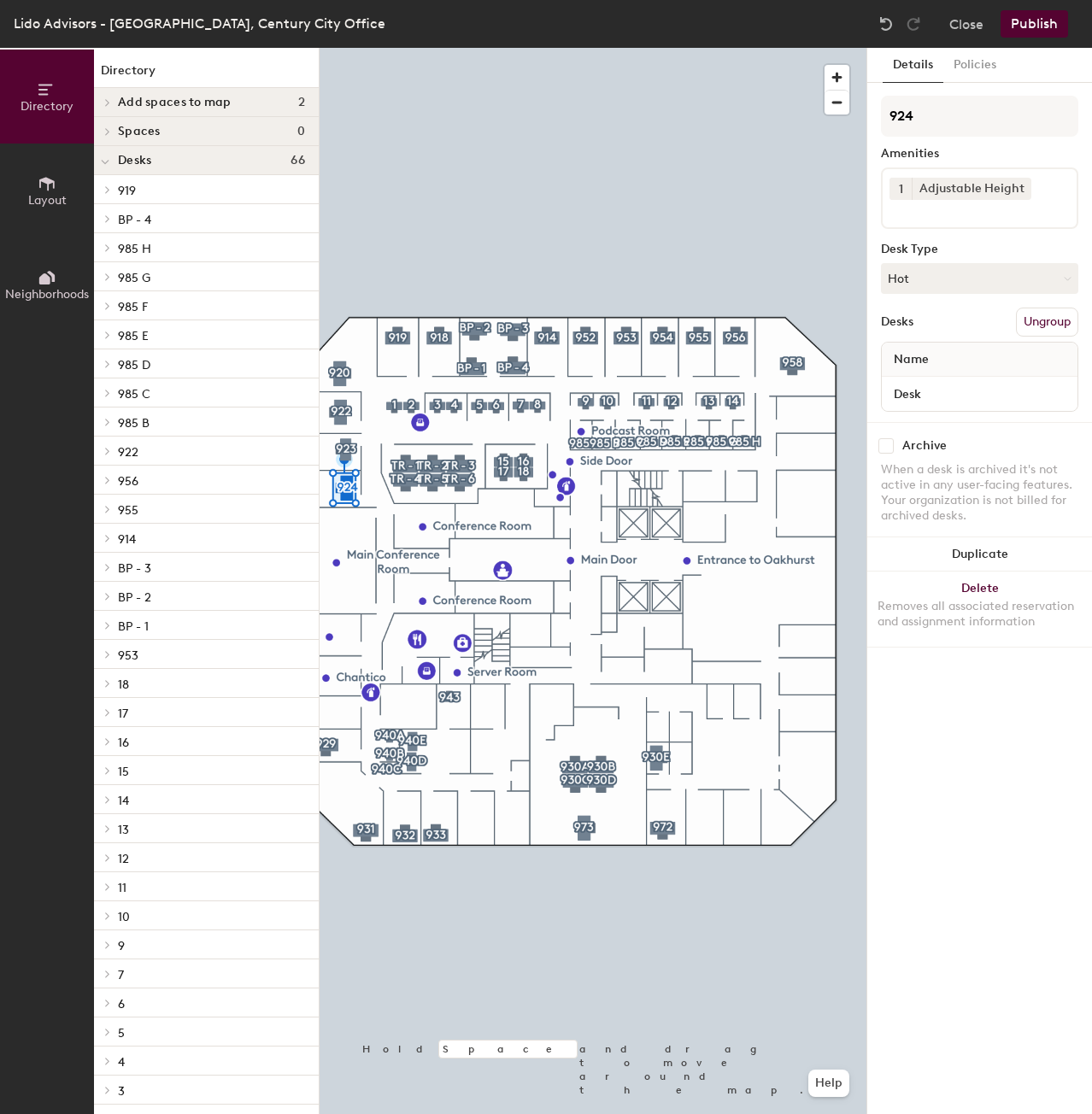
click at [201, 92] on div "Add spaces to map 2" at bounding box center [206, 103] width 225 height 29
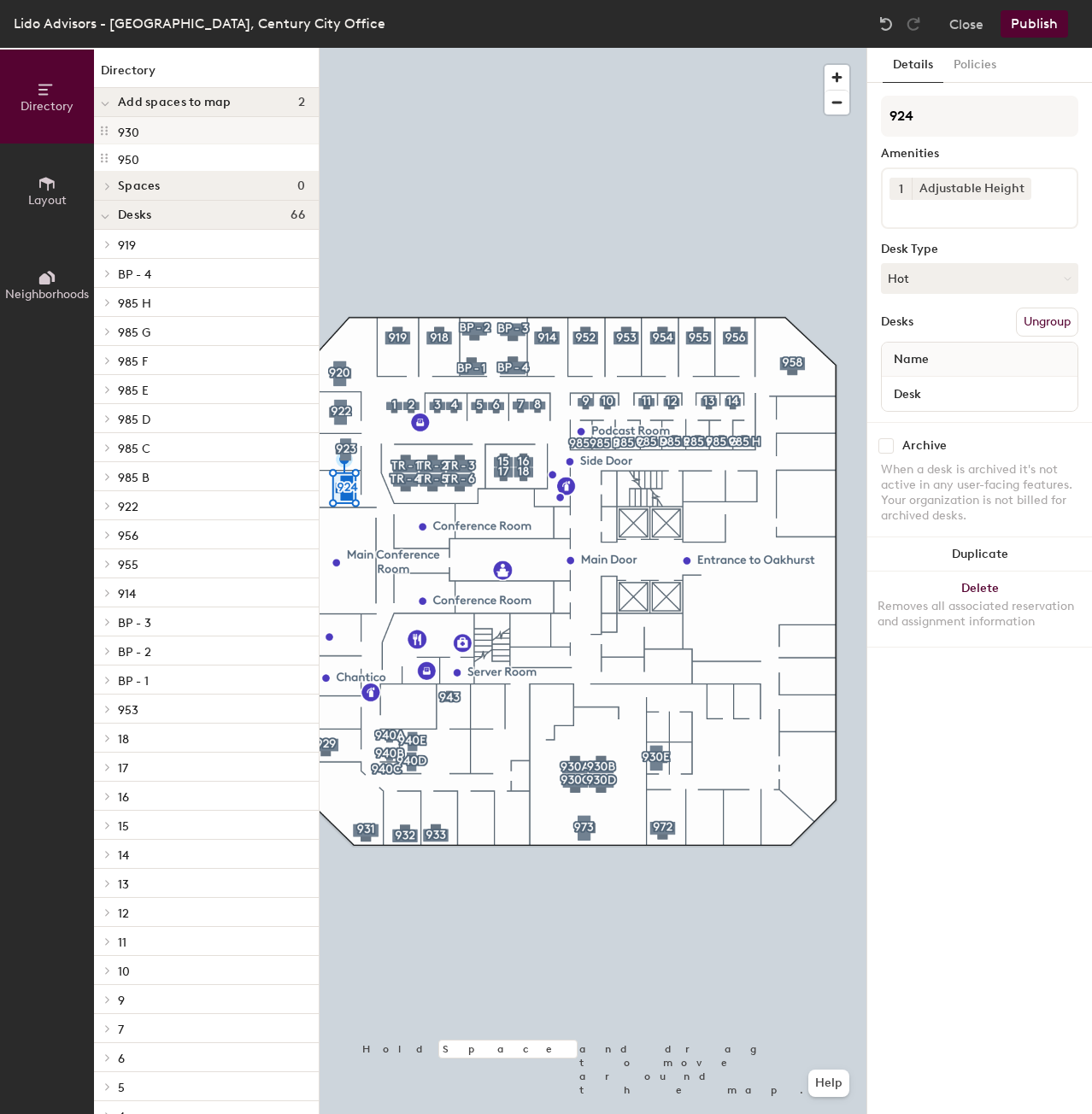
click at [168, 131] on div "930" at bounding box center [206, 131] width 225 height 28
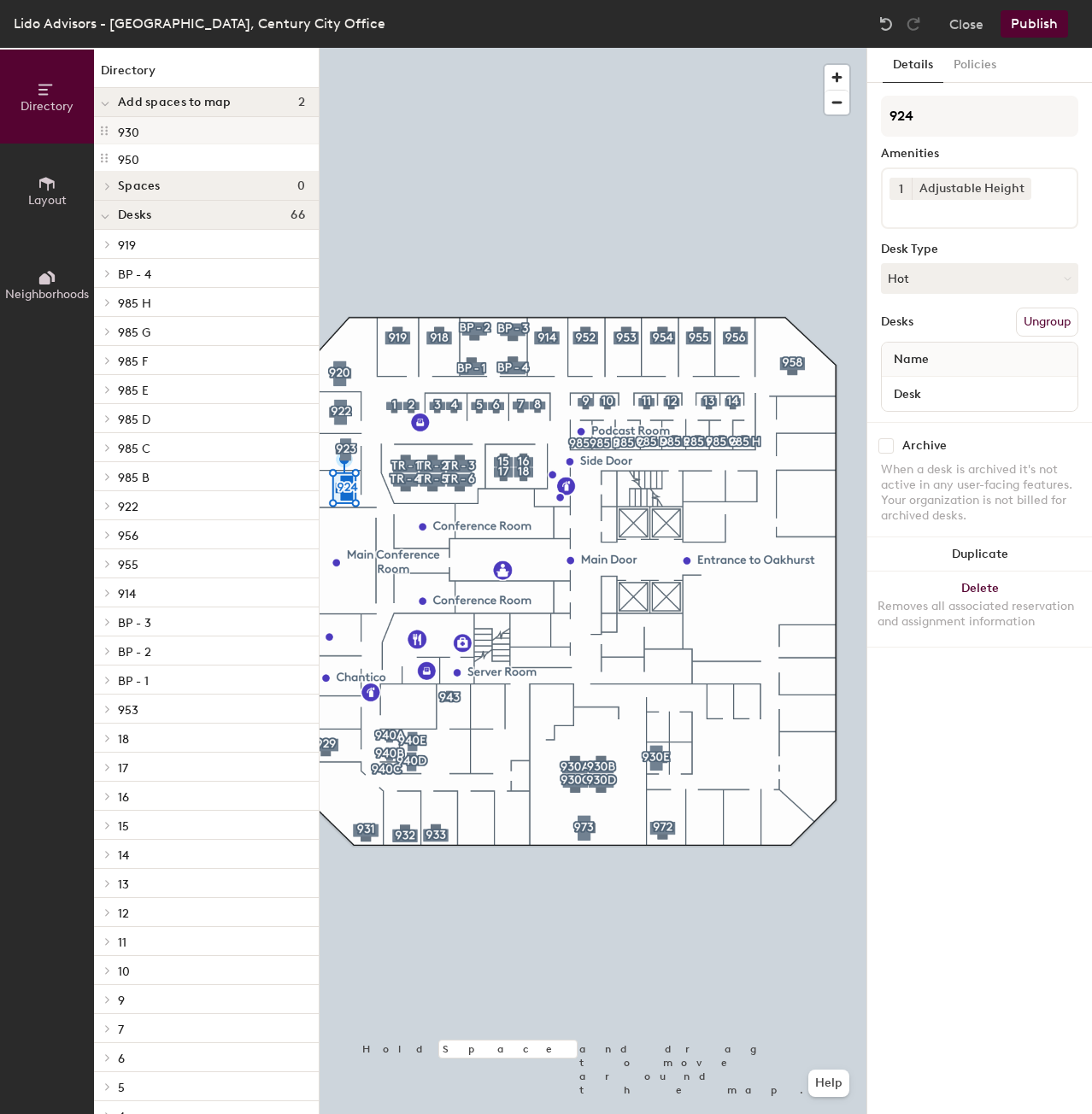
click at [168, 131] on div "930" at bounding box center [206, 131] width 225 height 28
click at [171, 166] on div "950" at bounding box center [206, 158] width 225 height 28
click at [170, 163] on div "950" at bounding box center [206, 158] width 225 height 28
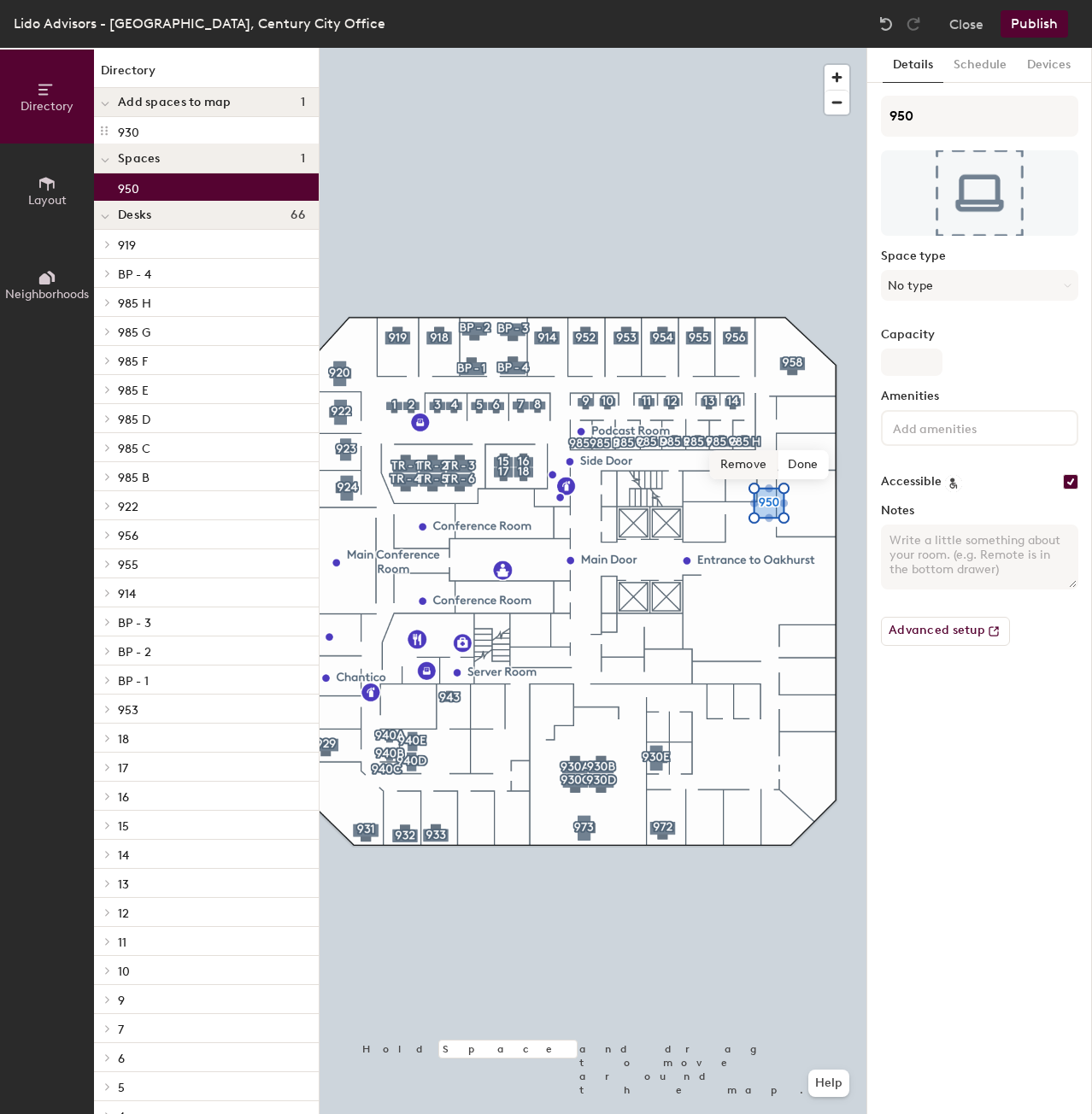
click at [740, 464] on span "Remove" at bounding box center [745, 465] width 68 height 29
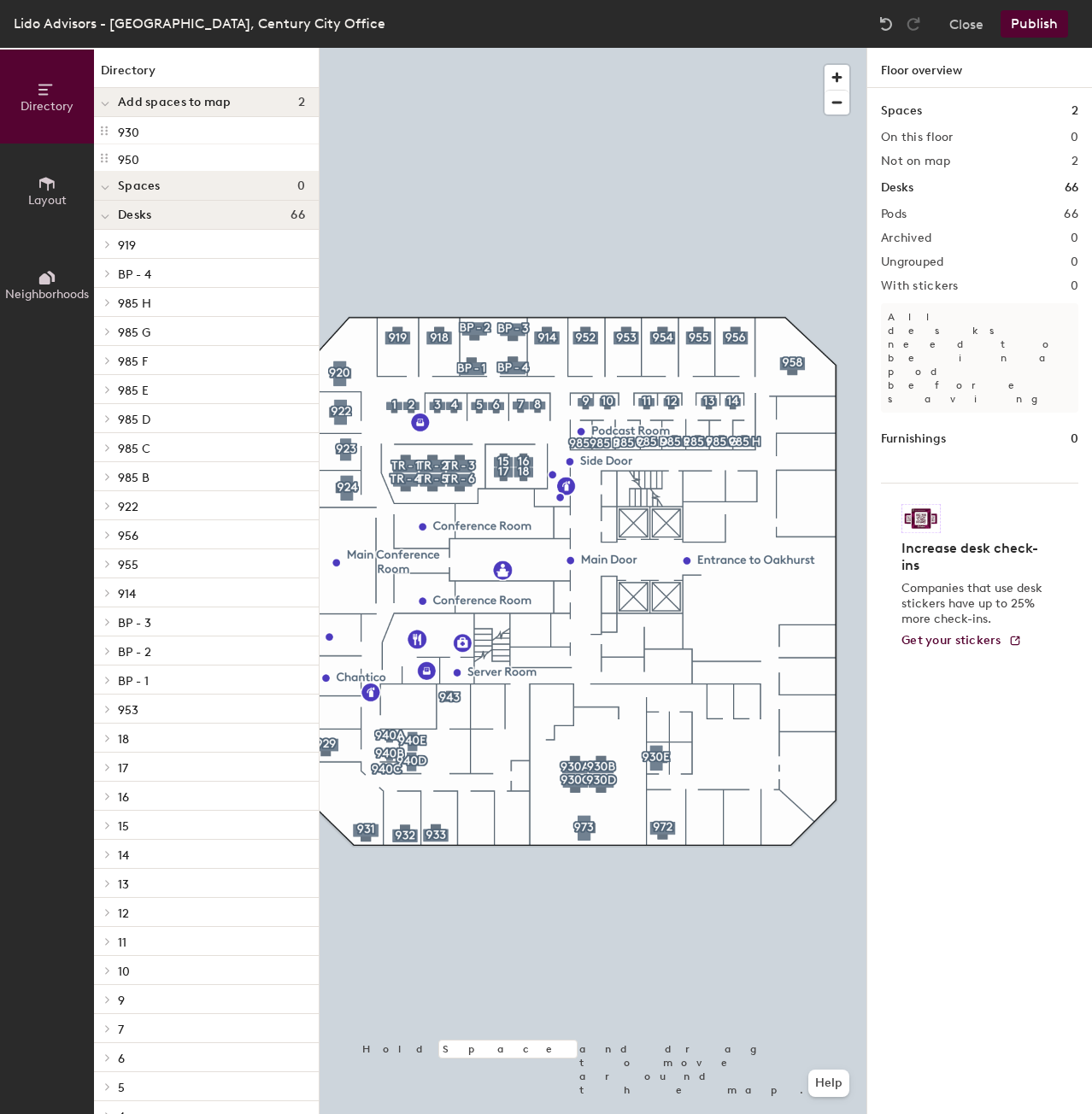
click at [111, 214] on div at bounding box center [105, 215] width 22 height 29
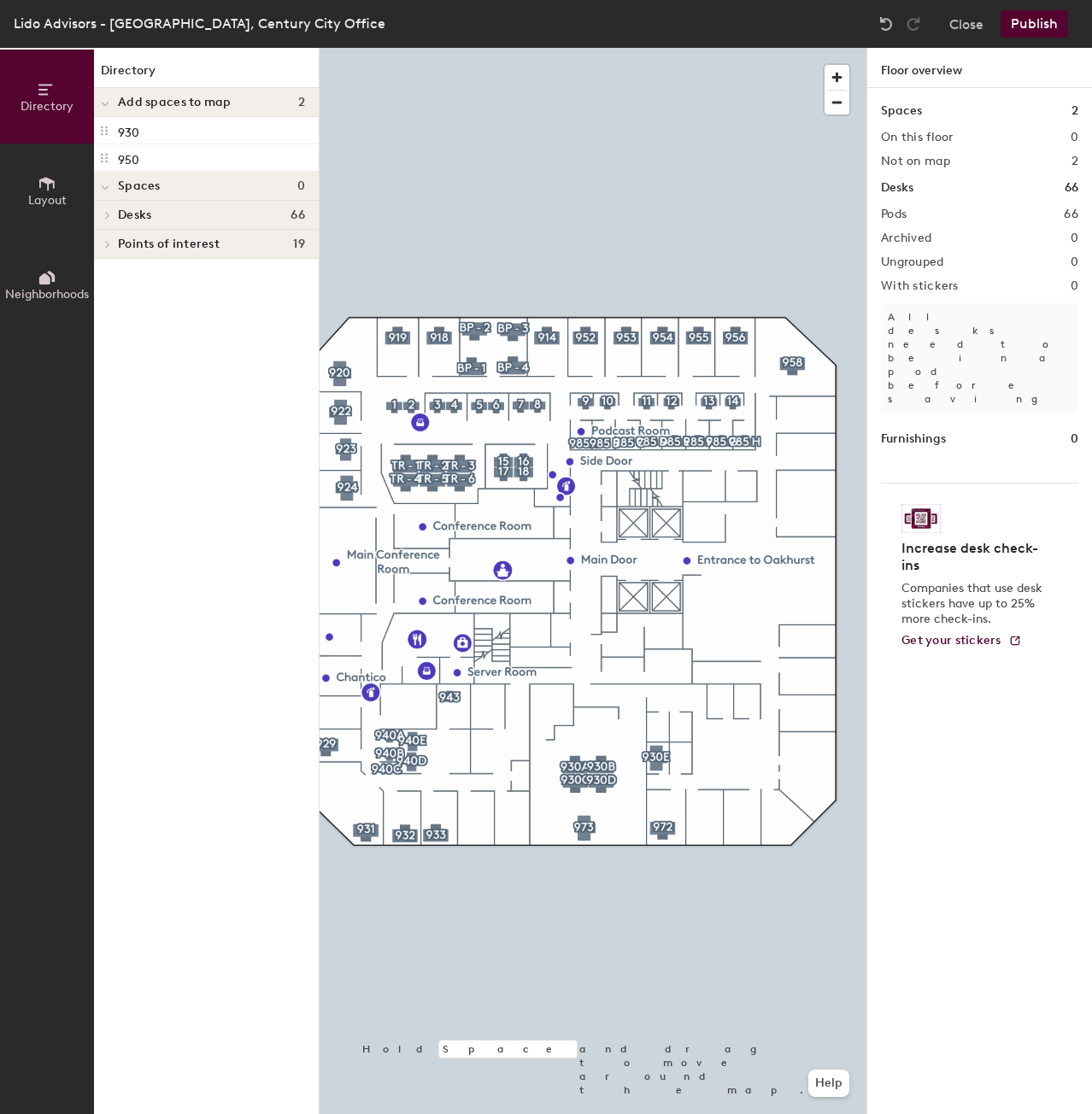
click at [110, 246] on icon at bounding box center [107, 244] width 6 height 8
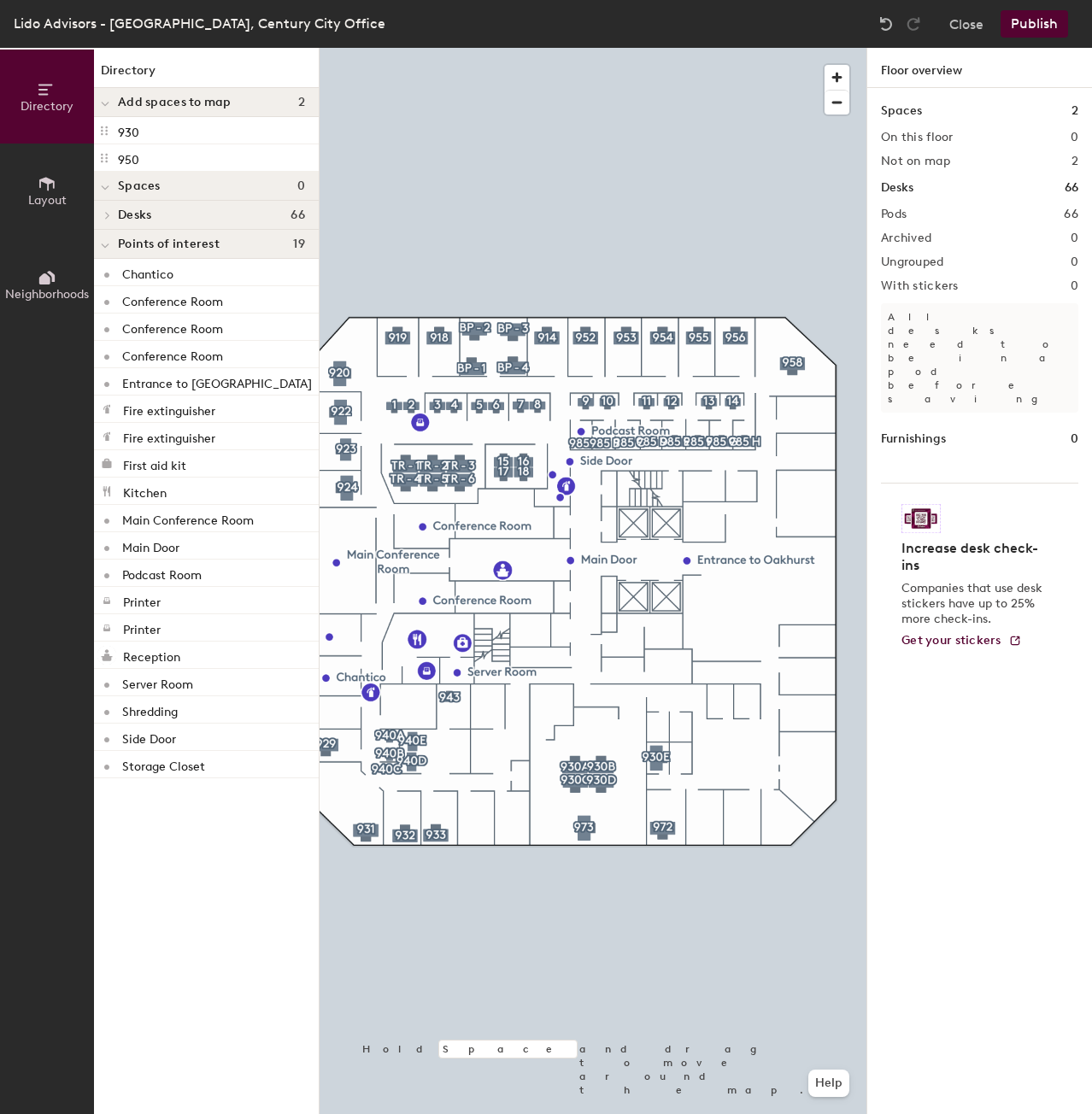
click at [110, 246] on div at bounding box center [105, 243] width 22 height 29
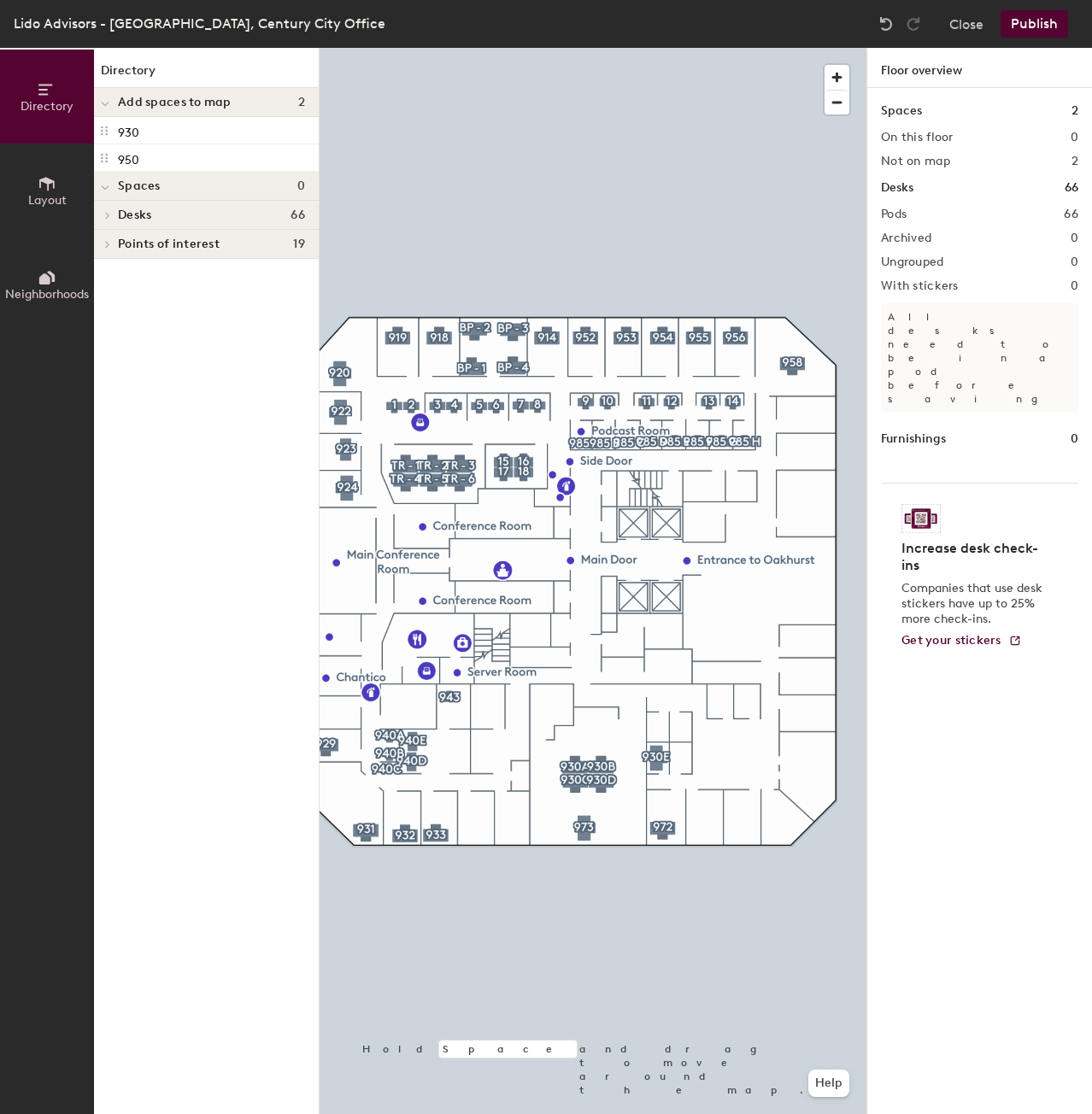
click at [104, 221] on div at bounding box center [105, 215] width 22 height 29
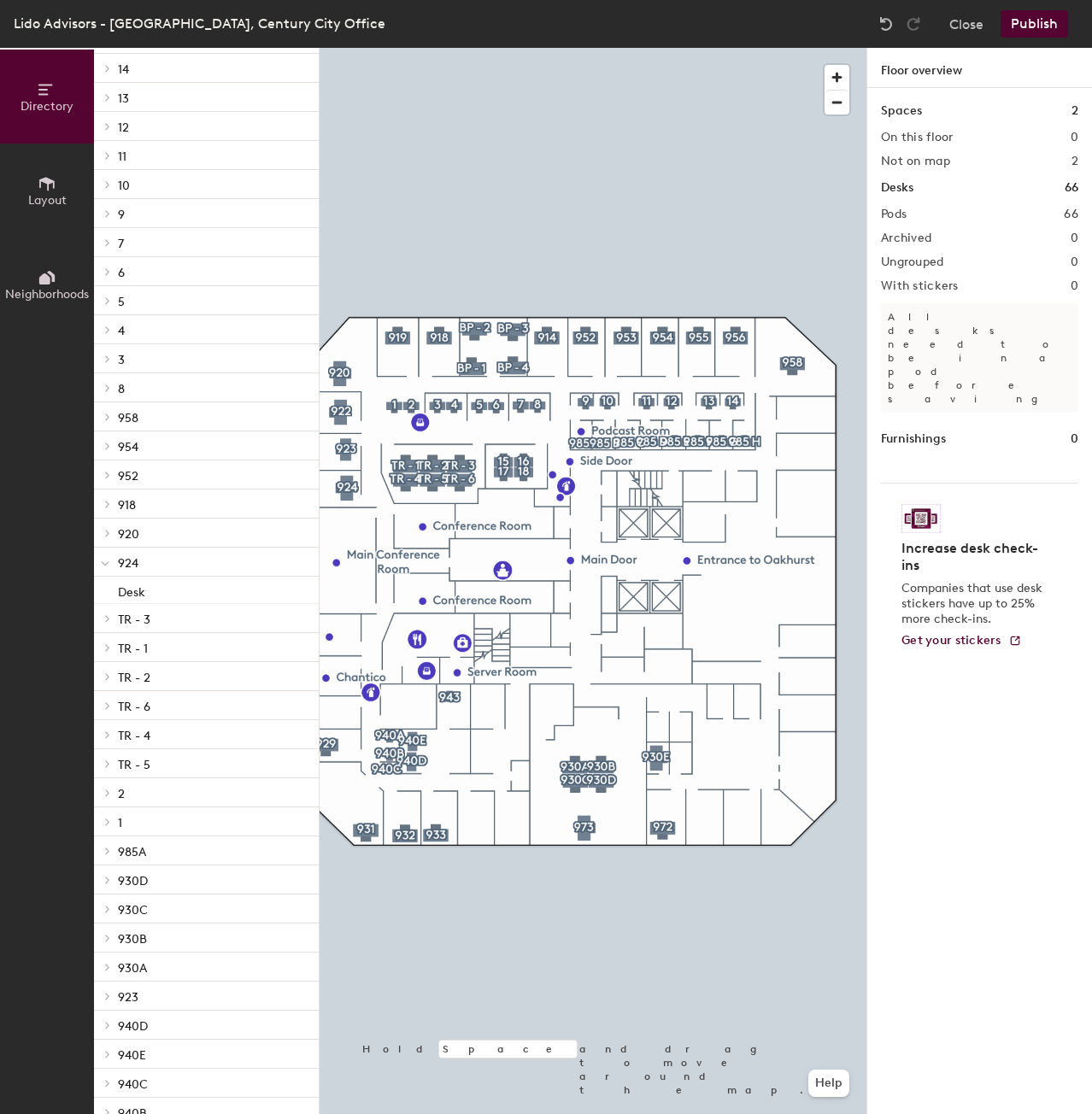
scroll to position [1102, 0]
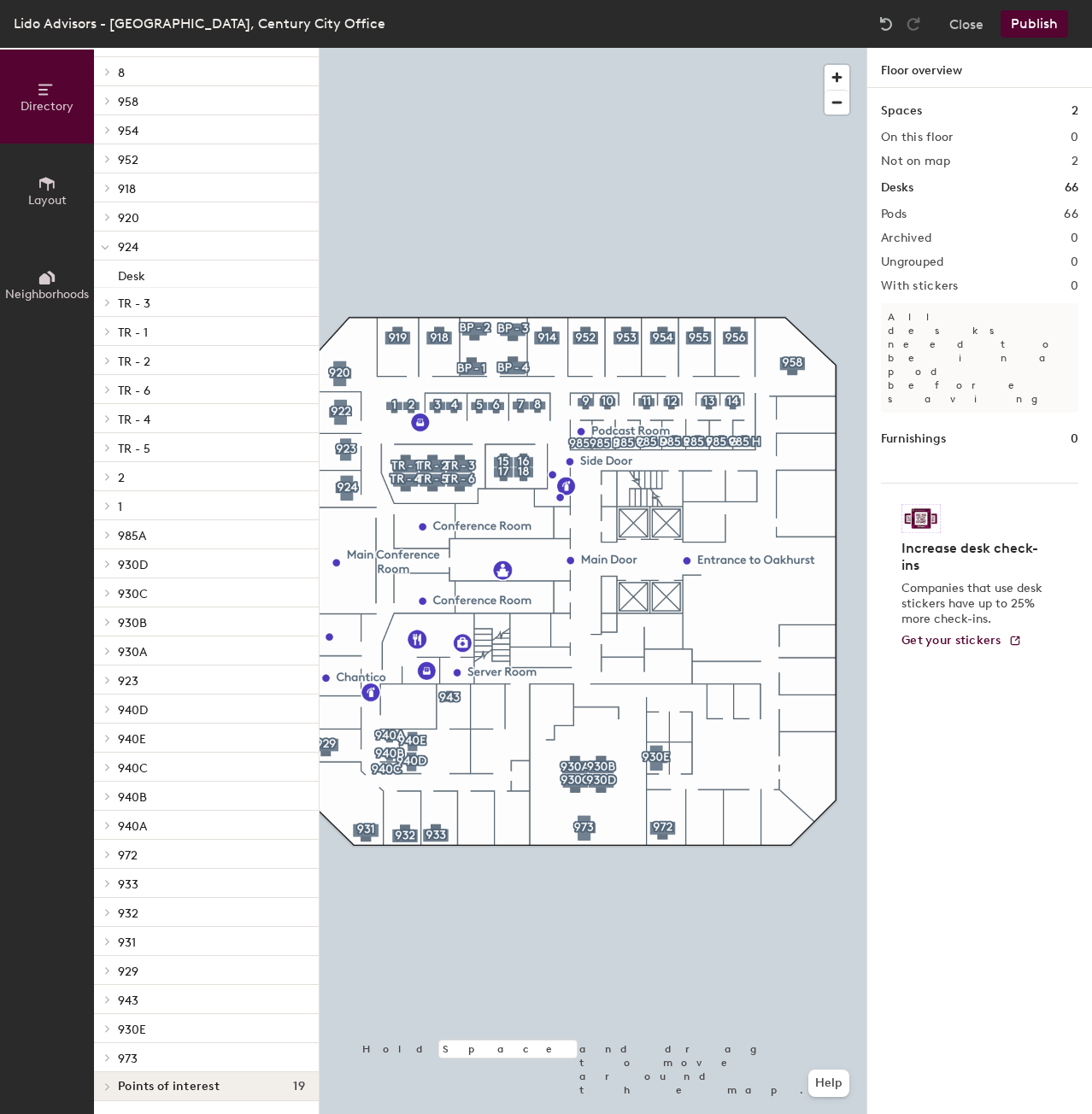
click at [178, 250] on p "924" at bounding box center [211, 246] width 187 height 22
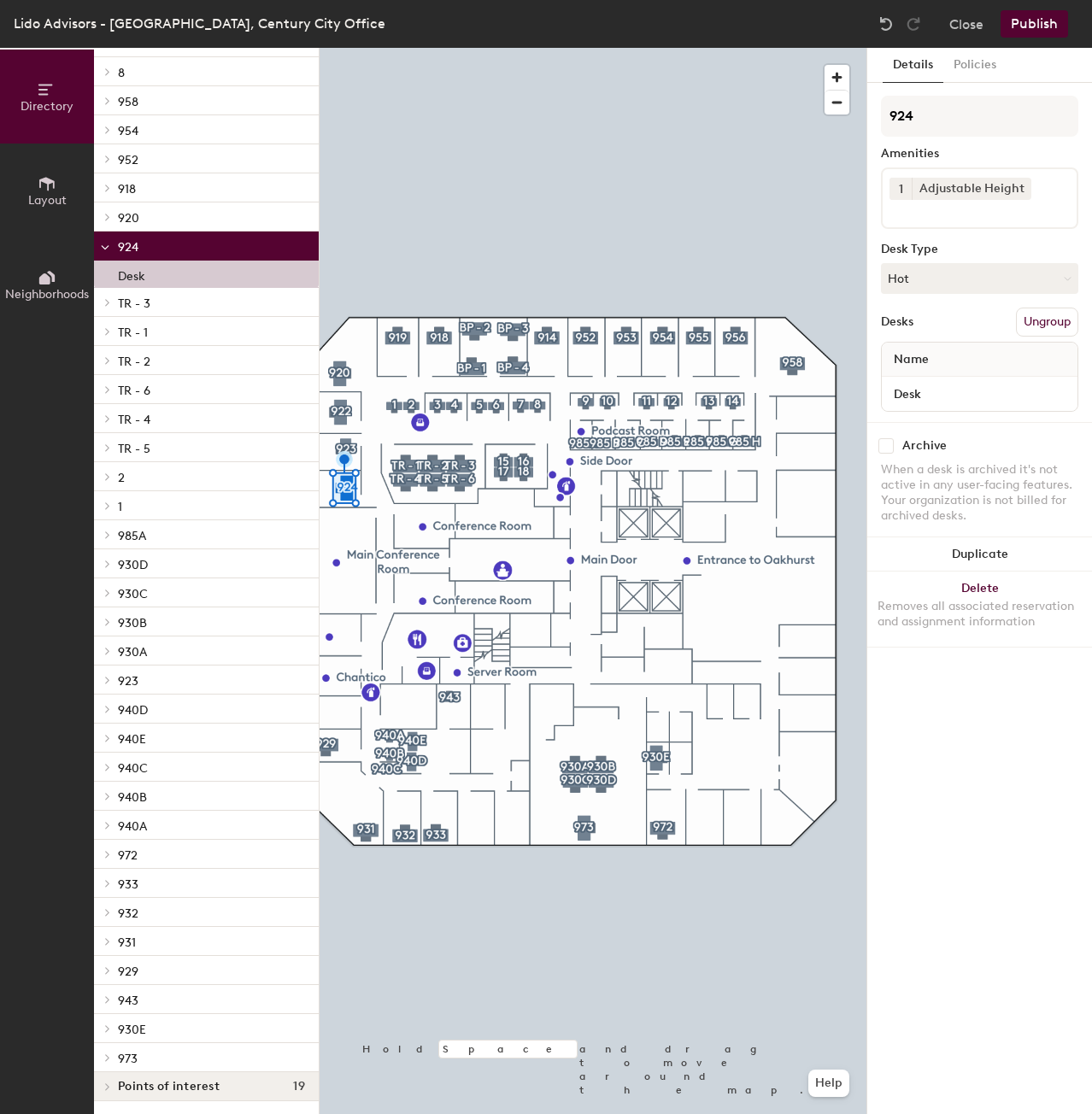
click at [102, 249] on icon at bounding box center [104, 247] width 8 height 6
click at [102, 275] on span at bounding box center [107, 273] width 15 height 8
click at [150, 275] on div "Desk" at bounding box center [206, 275] width 225 height 28
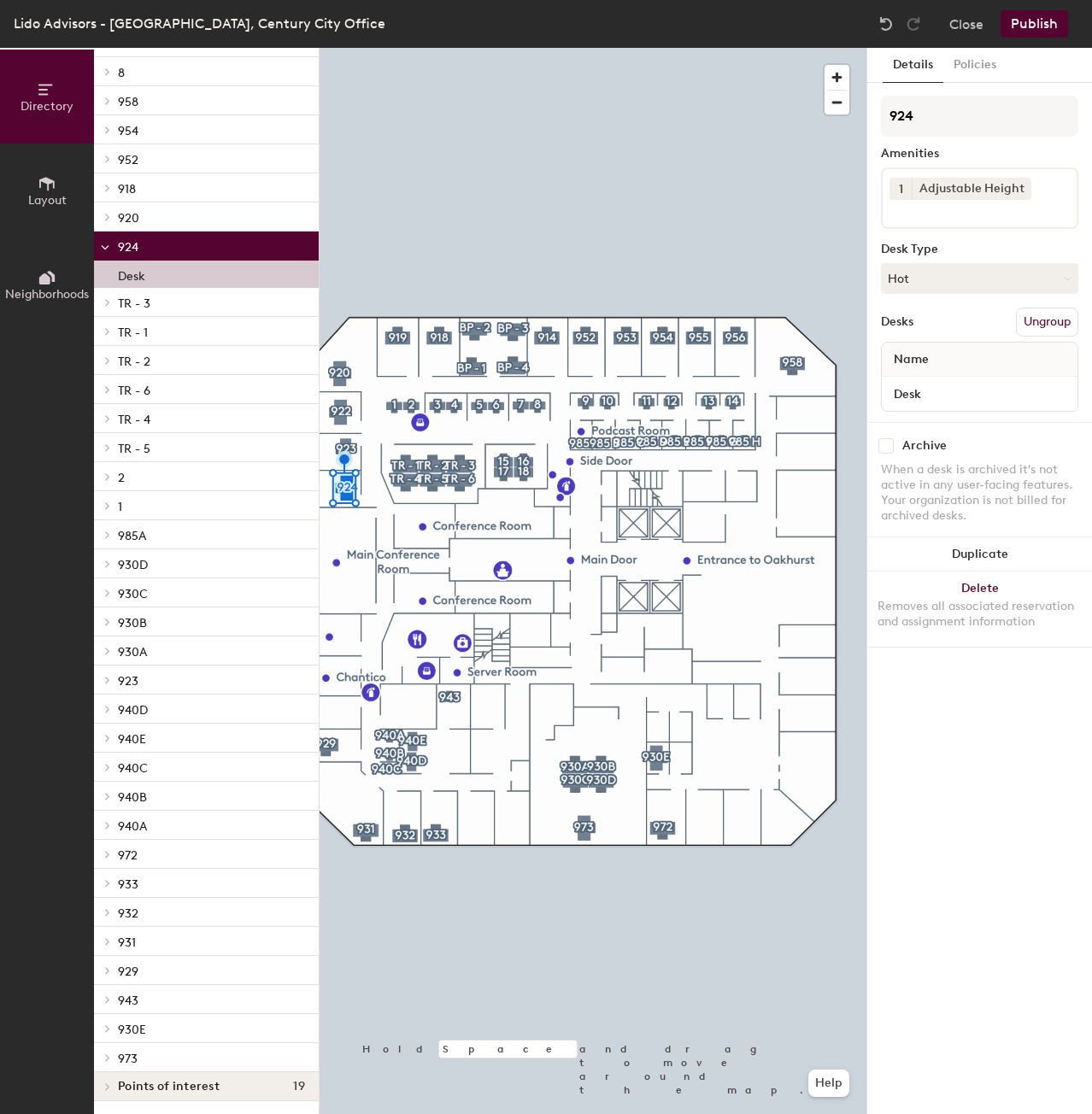
click at [150, 275] on div "Desk" at bounding box center [206, 275] width 225 height 28
click at [1020, 273] on button "Hot" at bounding box center [980, 278] width 197 height 30
click at [956, 325] on div "Assigned" at bounding box center [967, 332] width 170 height 26
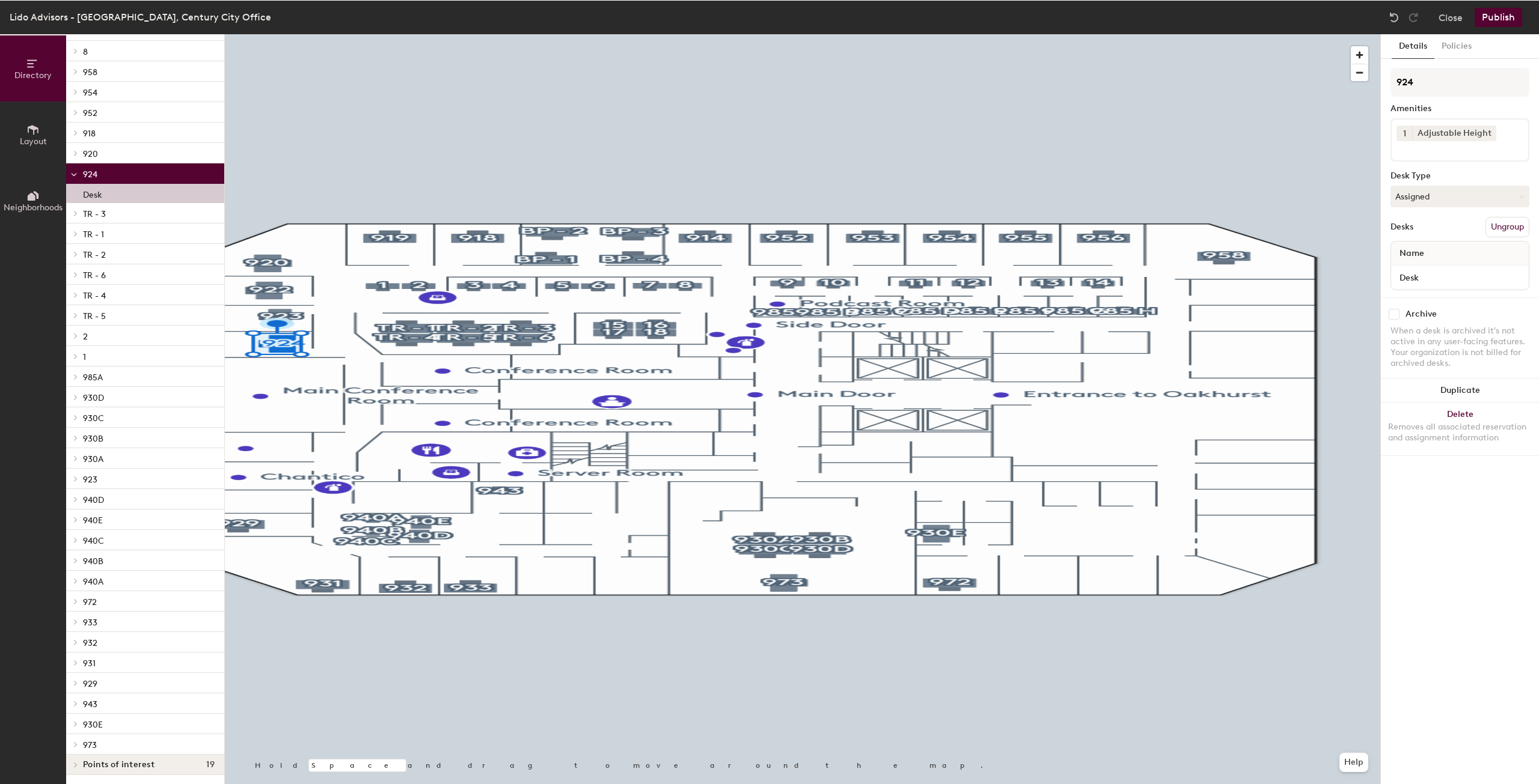
scroll to position [774, 0]
